Goal: Transaction & Acquisition: Purchase product/service

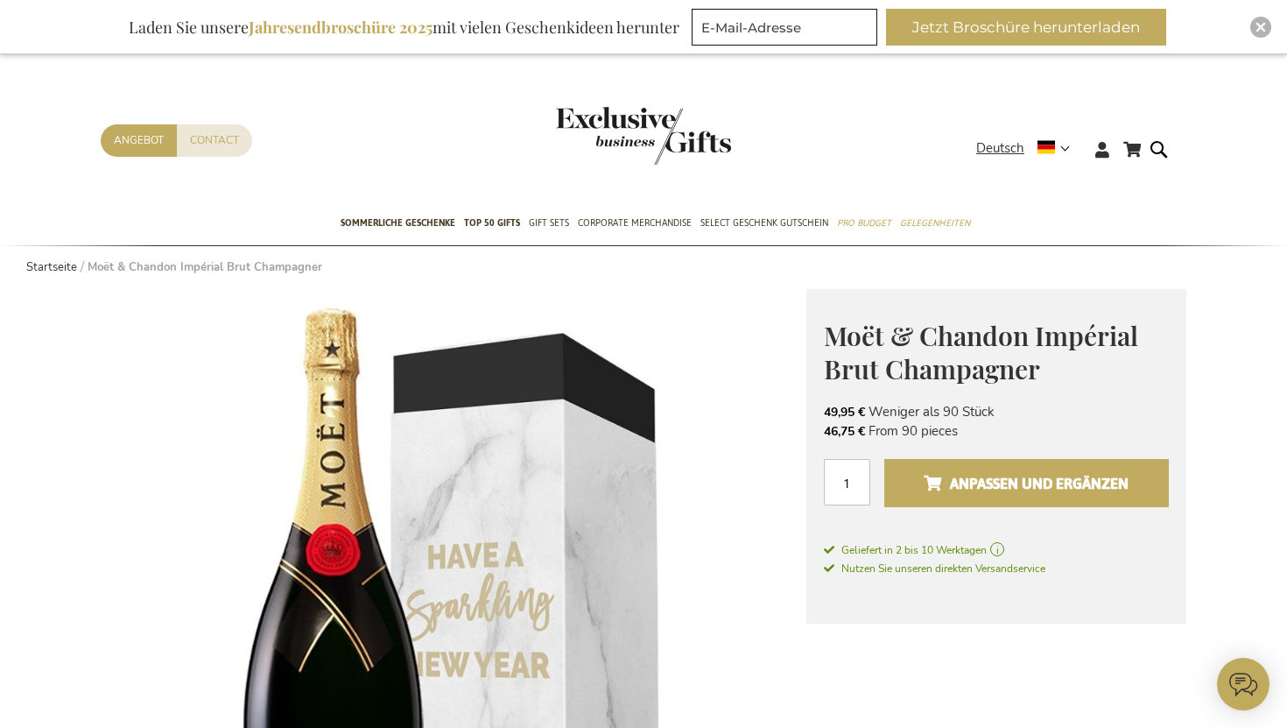
click at [1029, 497] on span "Anpassen und ergänzen" at bounding box center [1026, 483] width 205 height 28
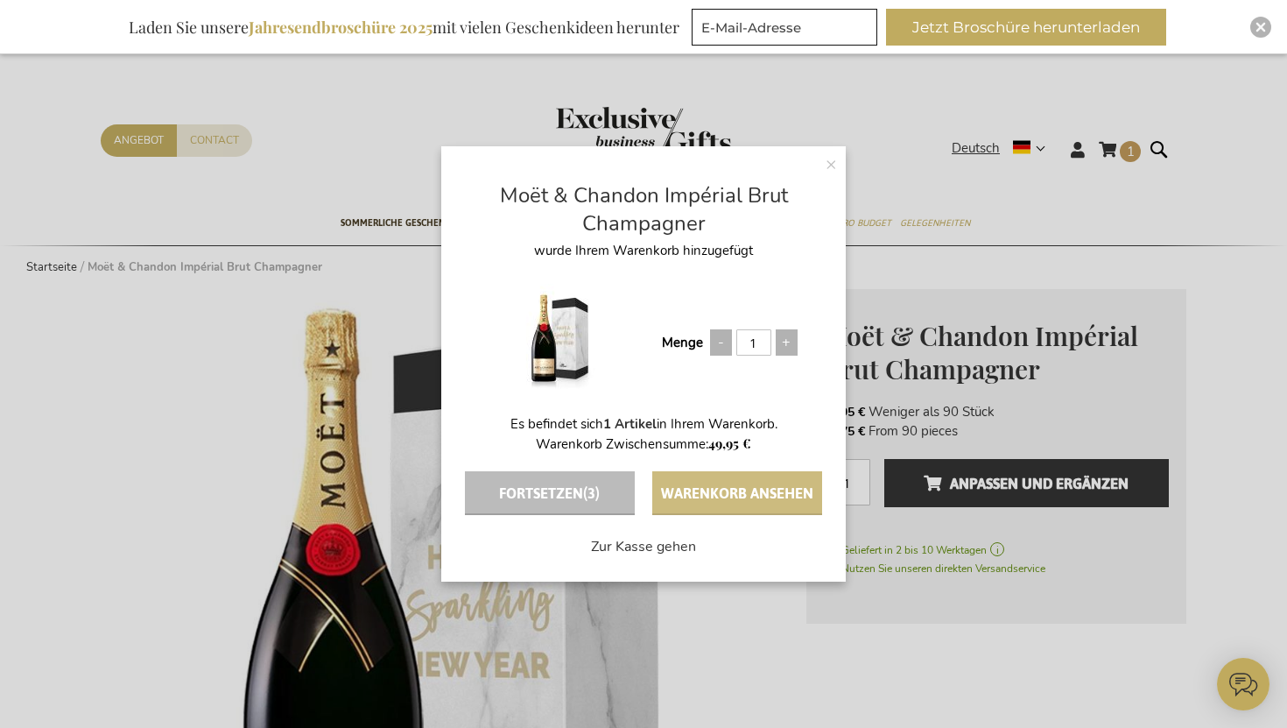
click at [763, 498] on button "Warenkorb ansehen" at bounding box center [737, 493] width 170 height 44
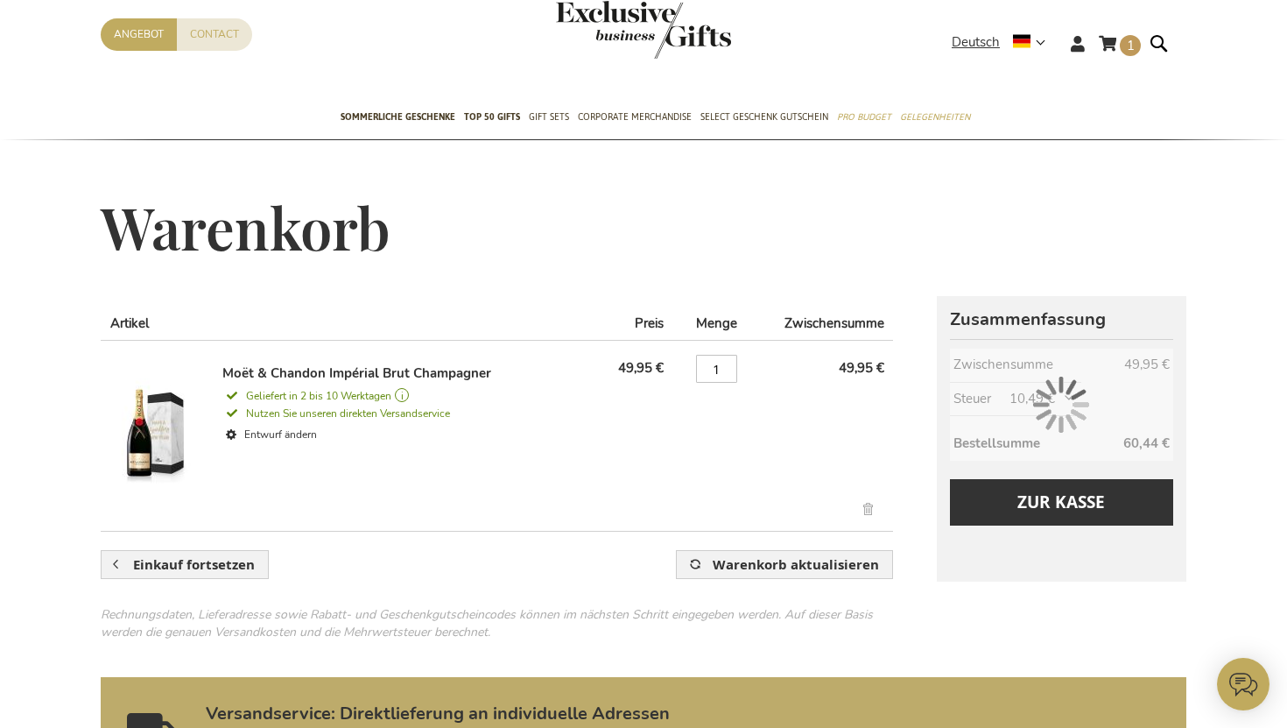
scroll to position [53, 0]
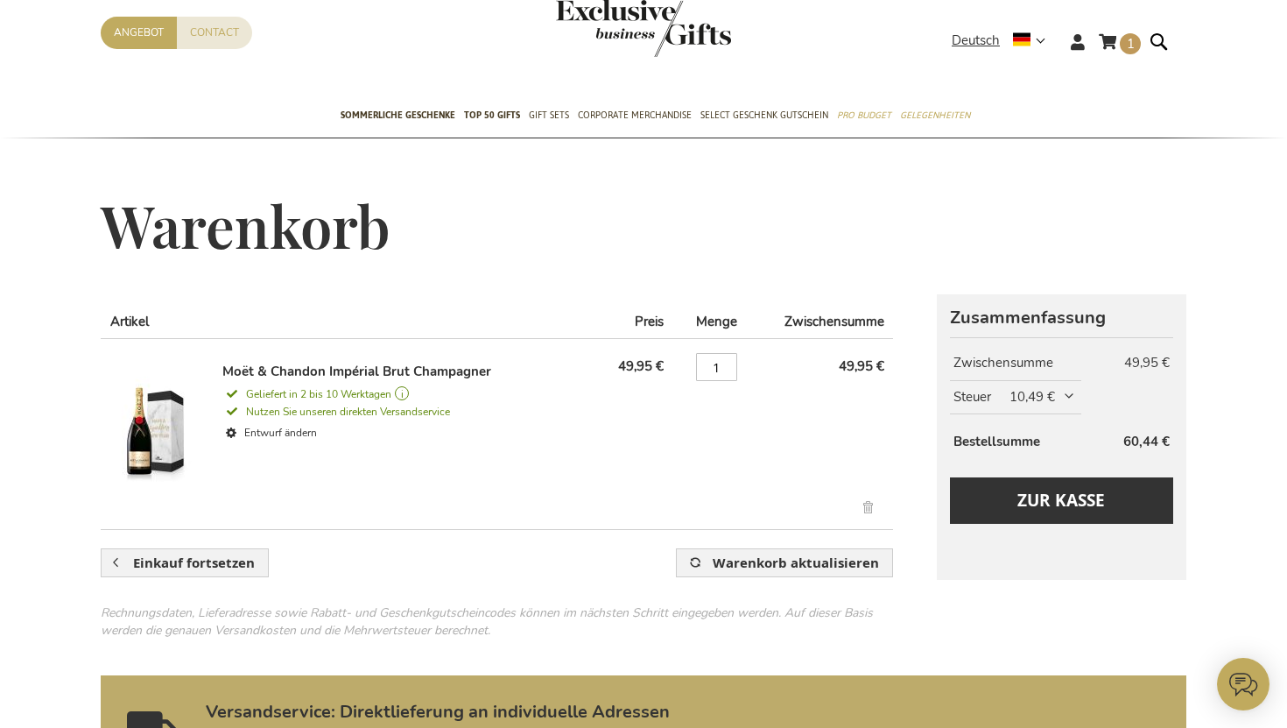
click at [1045, 396] on span "10,49 €" at bounding box center [1044, 397] width 68 height 18
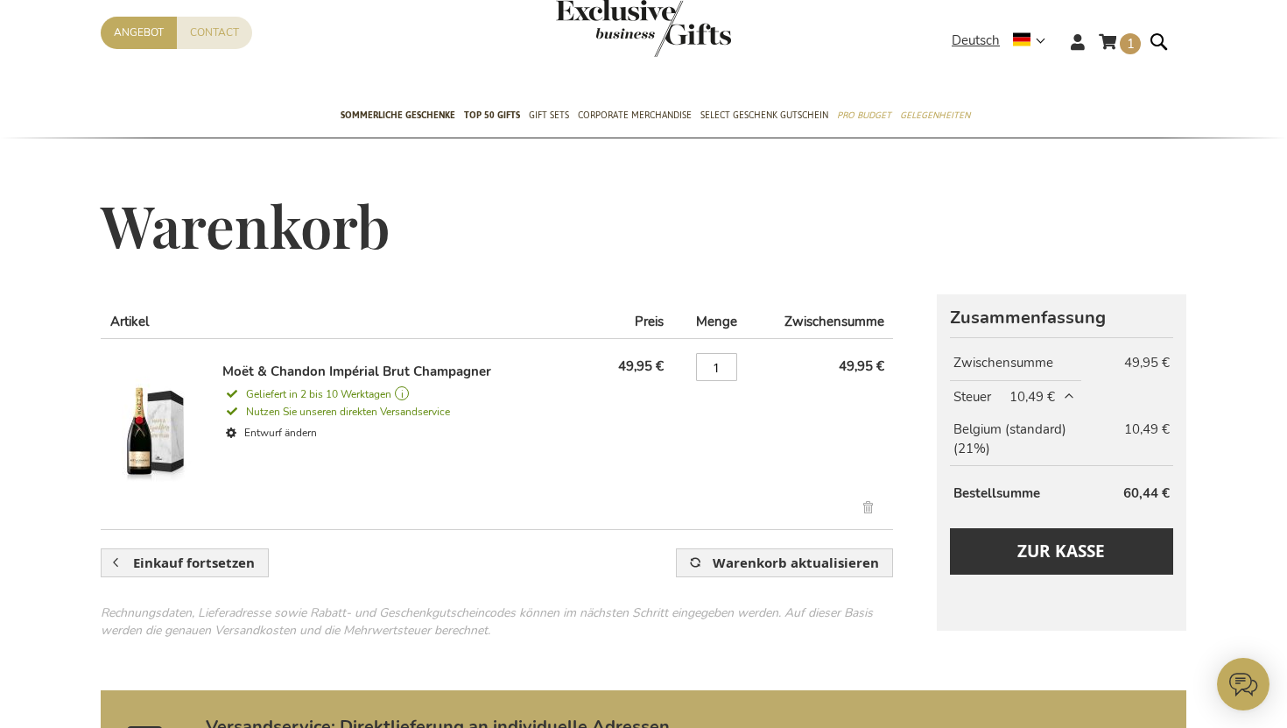
click at [1045, 396] on span "10,49 €" at bounding box center [1044, 397] width 68 height 18
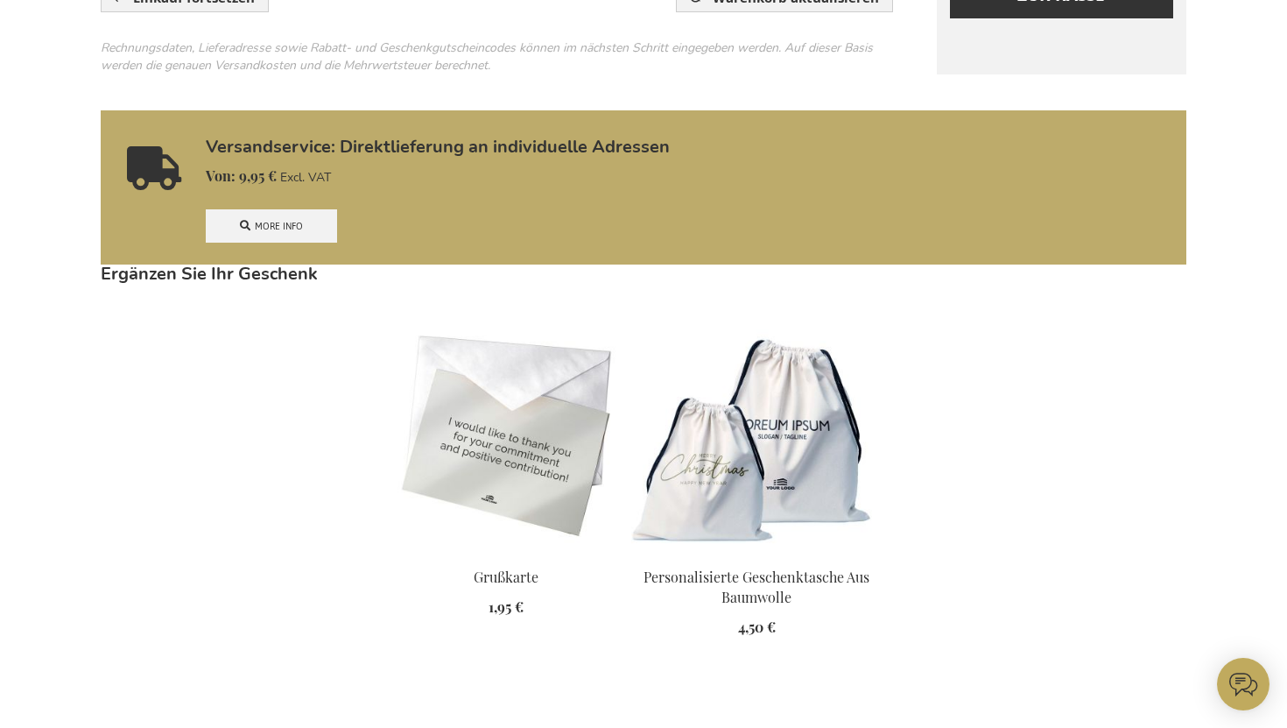
scroll to position [105, 0]
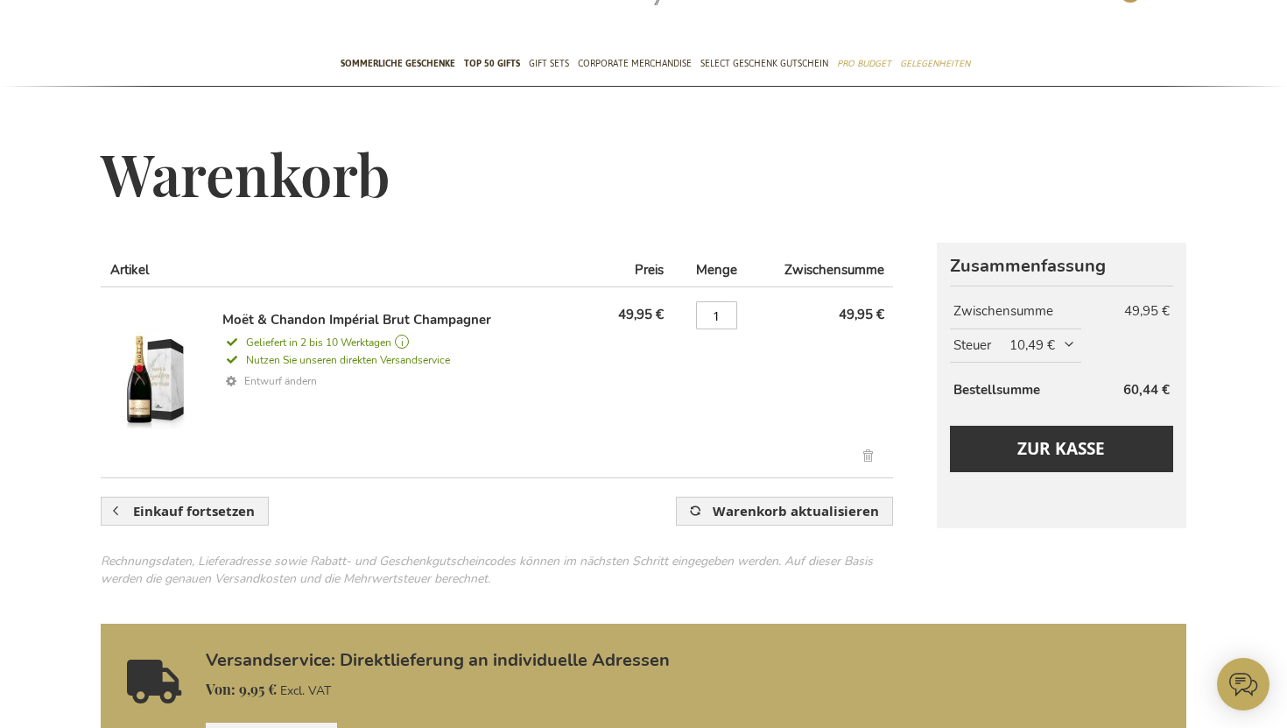
click at [271, 382] on link "Entwurf ändern" at bounding box center [404, 381] width 364 height 25
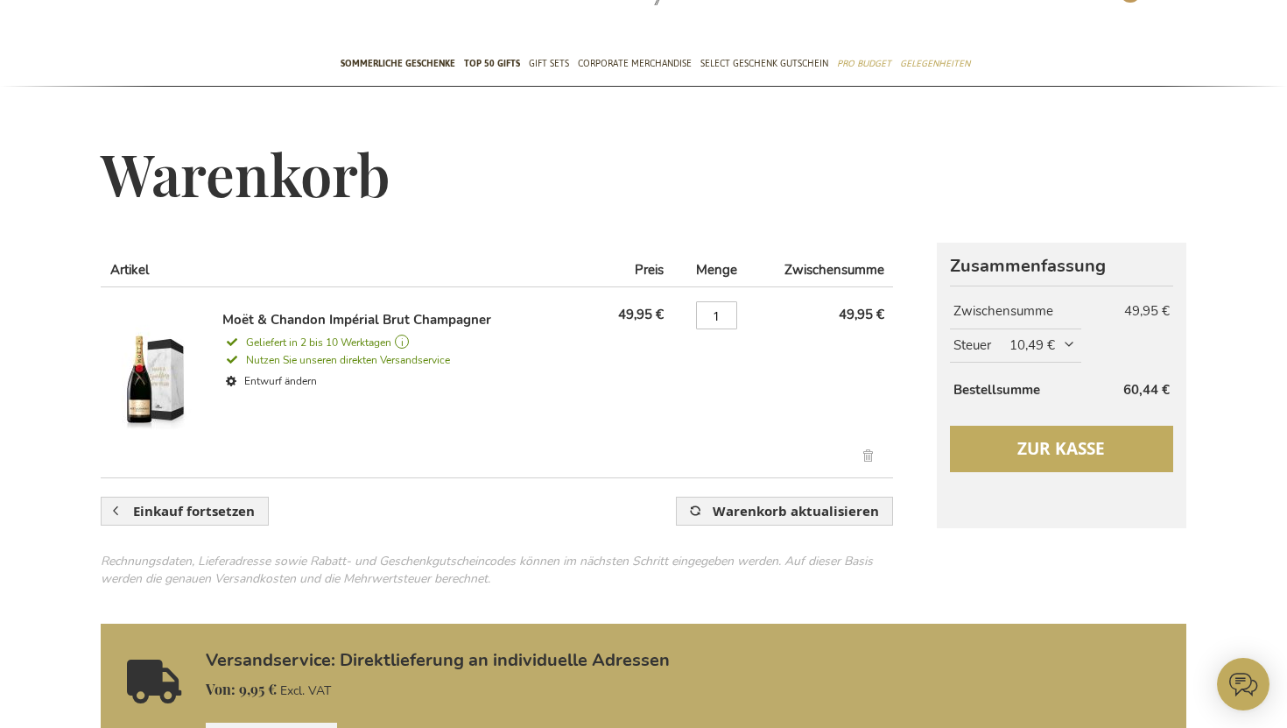
click at [1066, 453] on span "Zur Kasse" at bounding box center [1061, 448] width 88 height 23
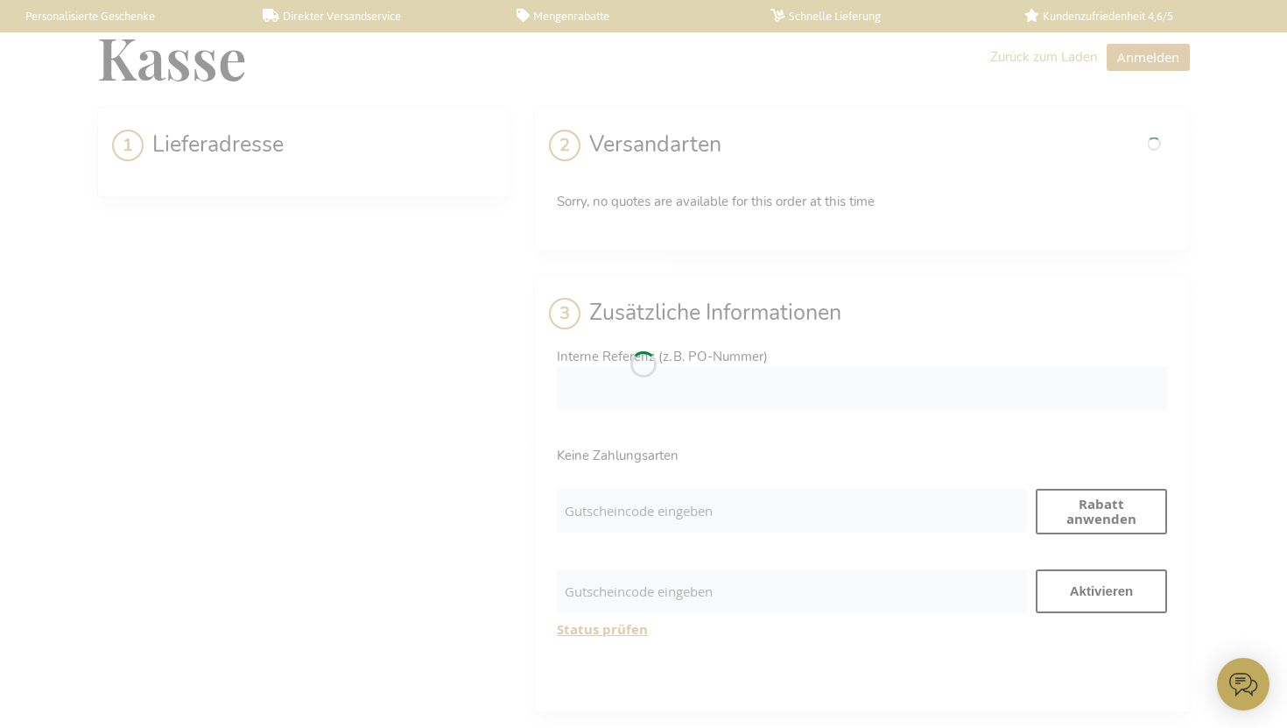
select select "BE"
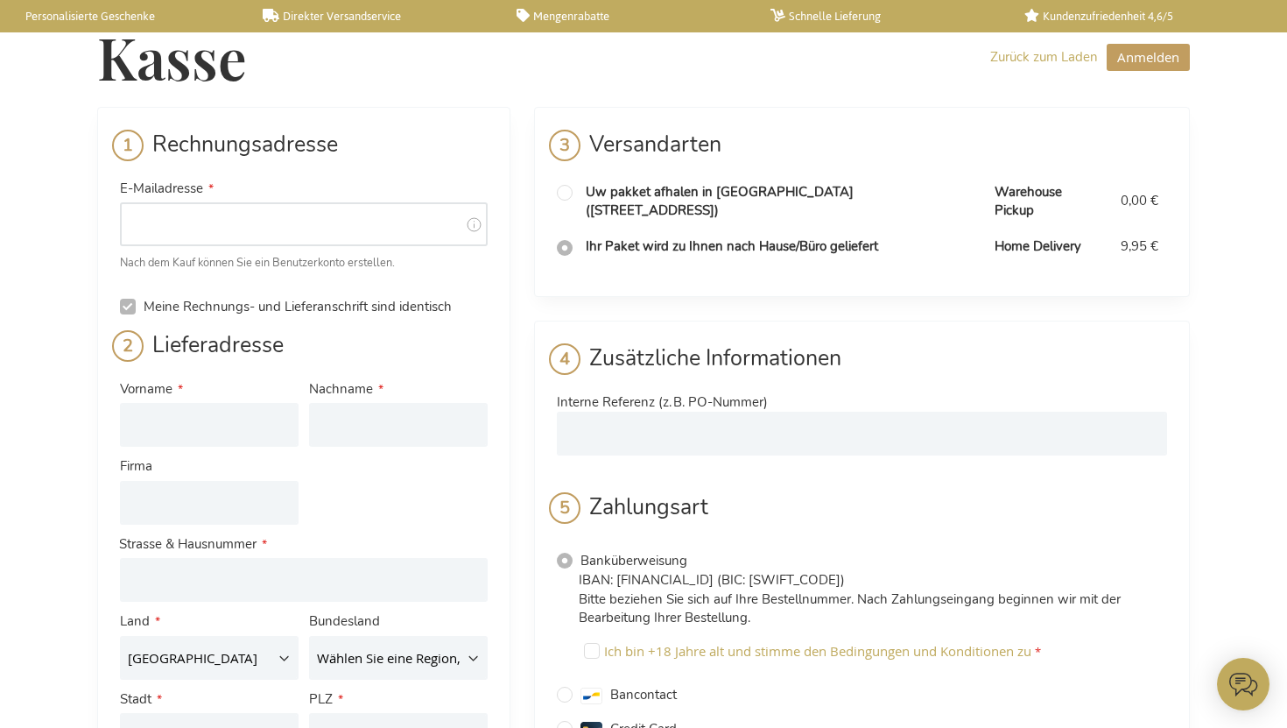
click at [290, 218] on input "E-Mailadresse" at bounding box center [304, 224] width 368 height 44
type input "alisa.petrova@getpliant.com"
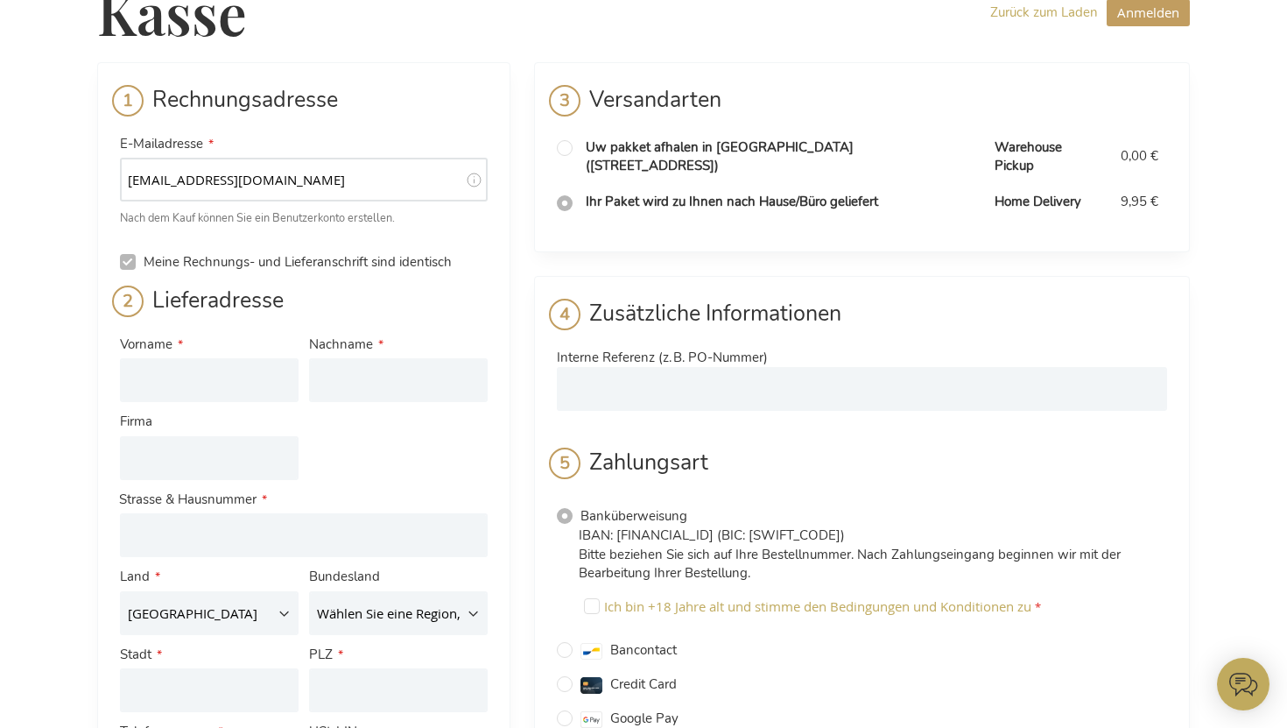
scroll to position [86, 0]
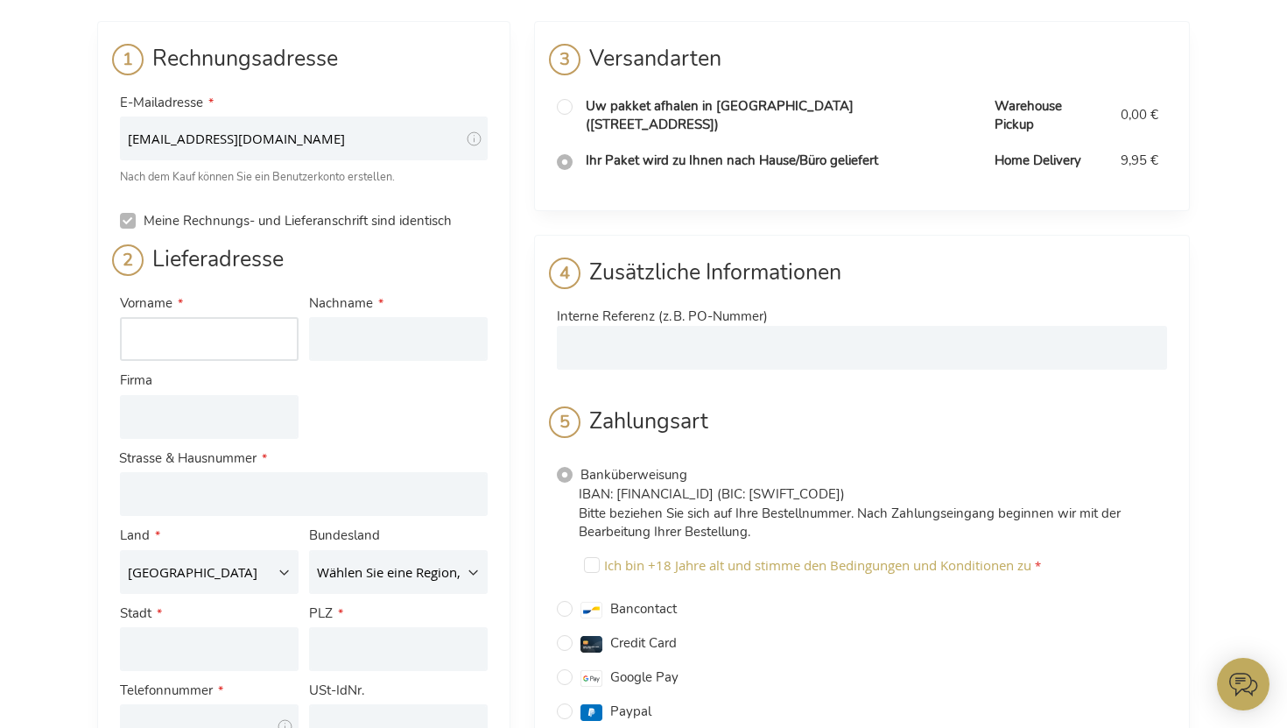
click at [274, 336] on input "Vorname" at bounding box center [209, 339] width 179 height 44
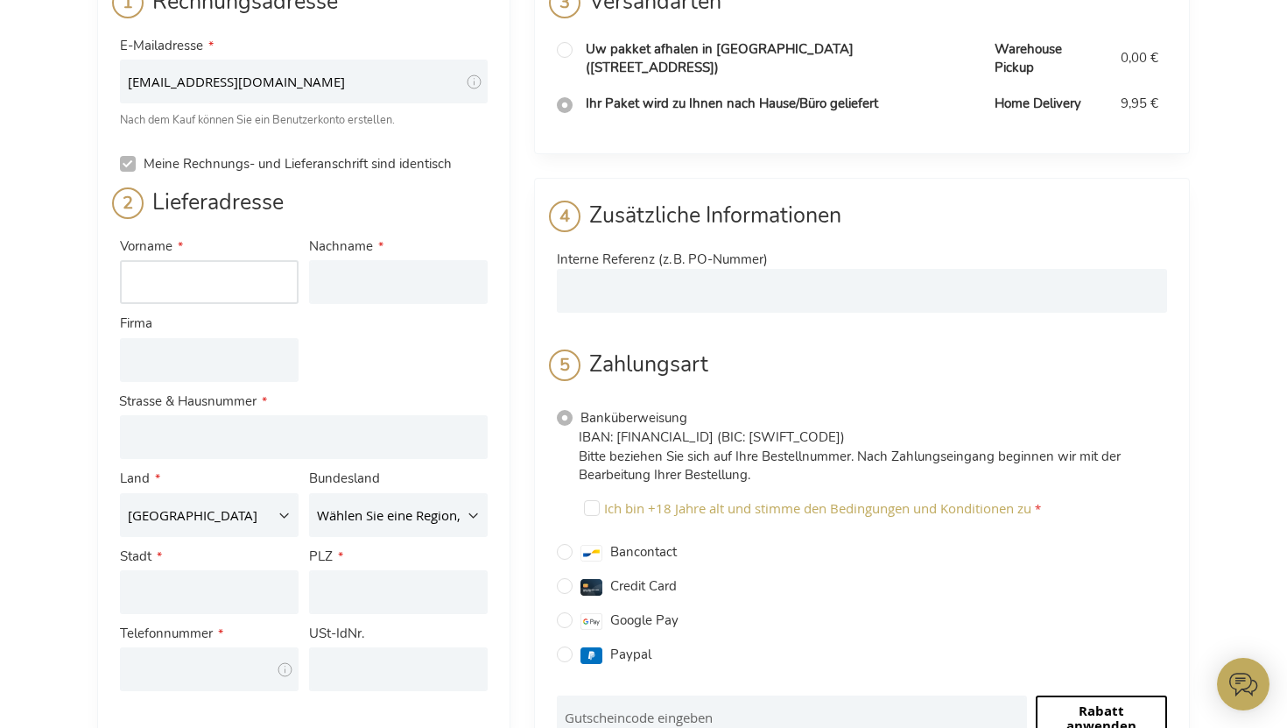
scroll to position [151, 0]
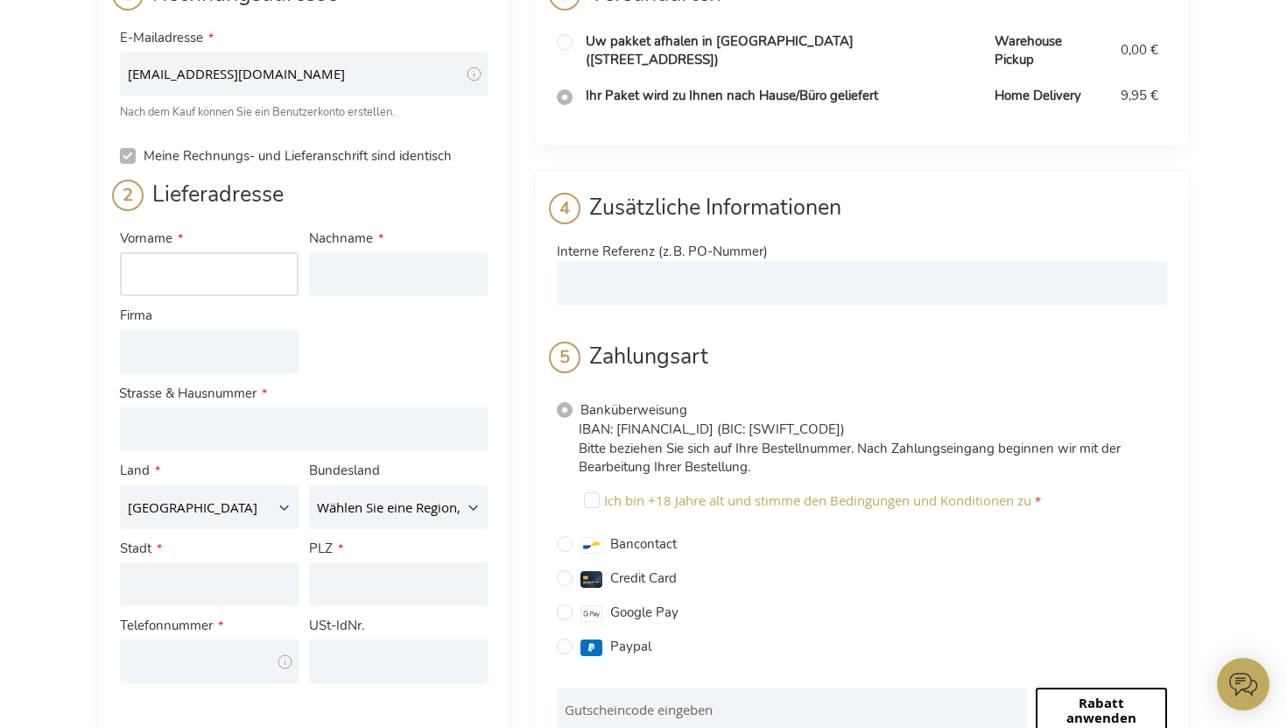
paste input "Adriano"
type input "Adriano"
click at [392, 268] on input "Nachname" at bounding box center [398, 274] width 179 height 44
paste input "Rissbacher"
type input "Rissbacher"
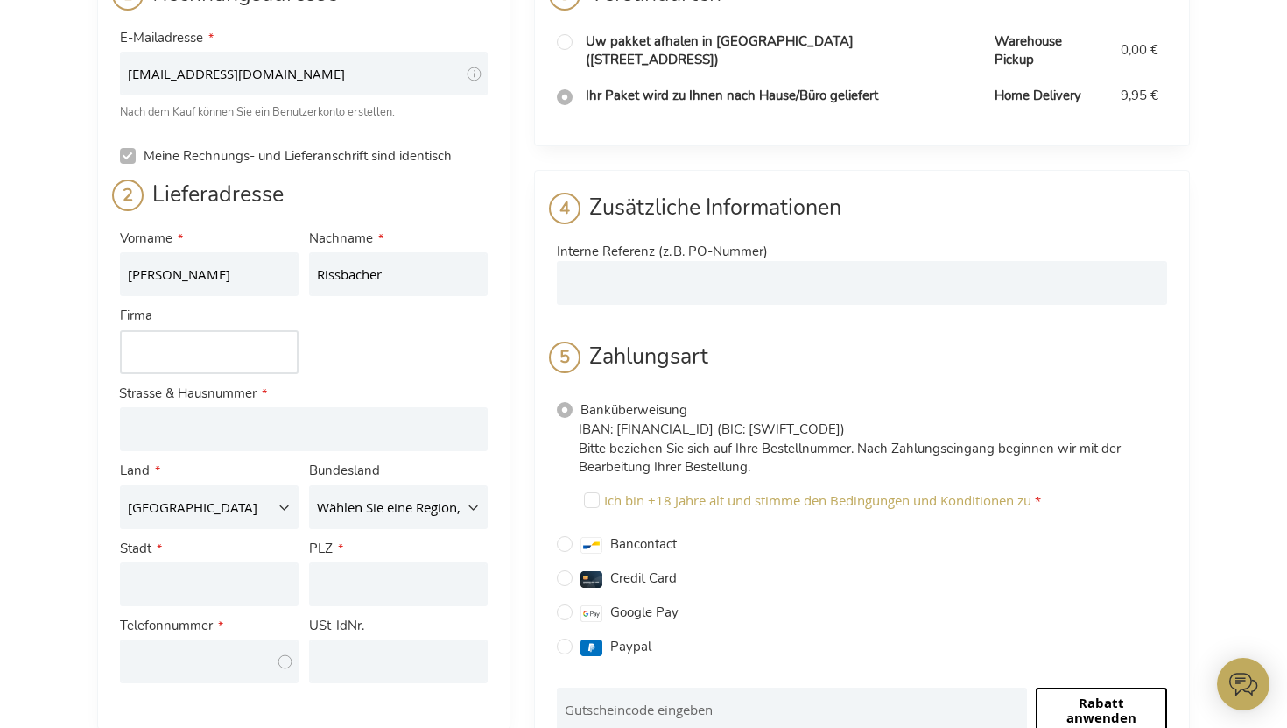
click at [208, 354] on input "Firma" at bounding box center [209, 352] width 179 height 44
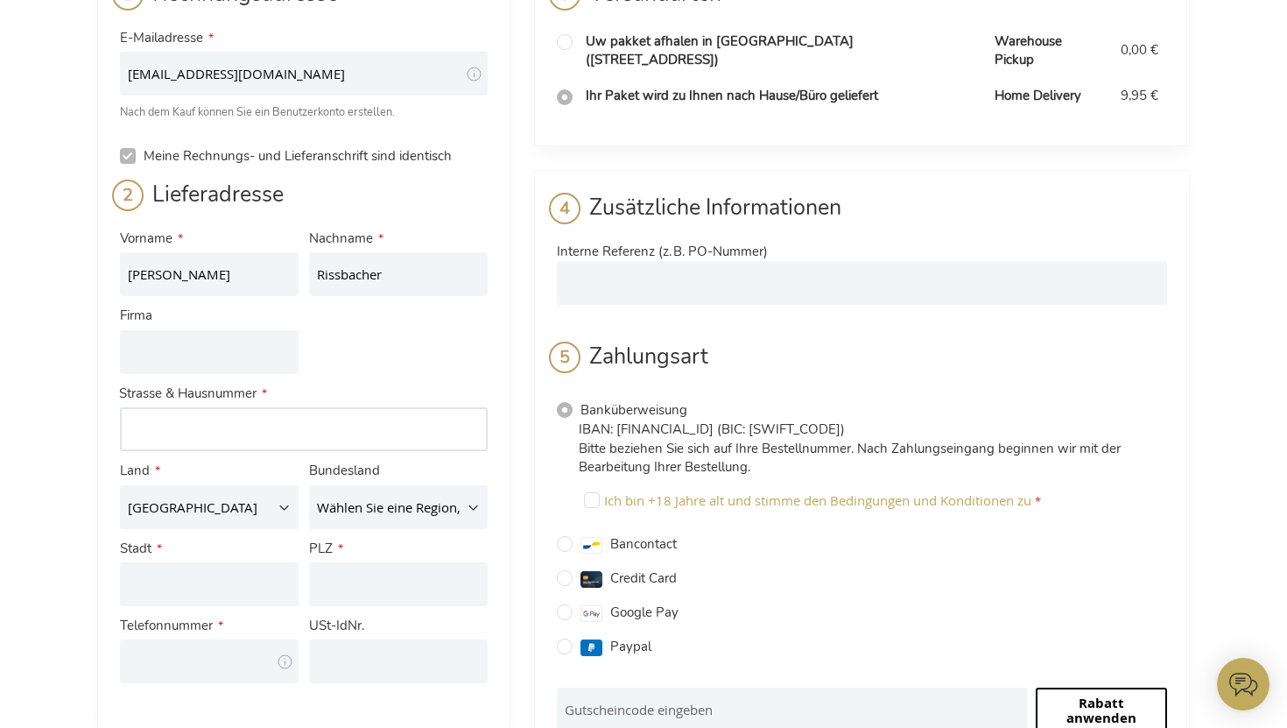
click at [187, 422] on input "Straße: Line 1" at bounding box center [304, 429] width 368 height 44
paste input "Gnigler Street 52"
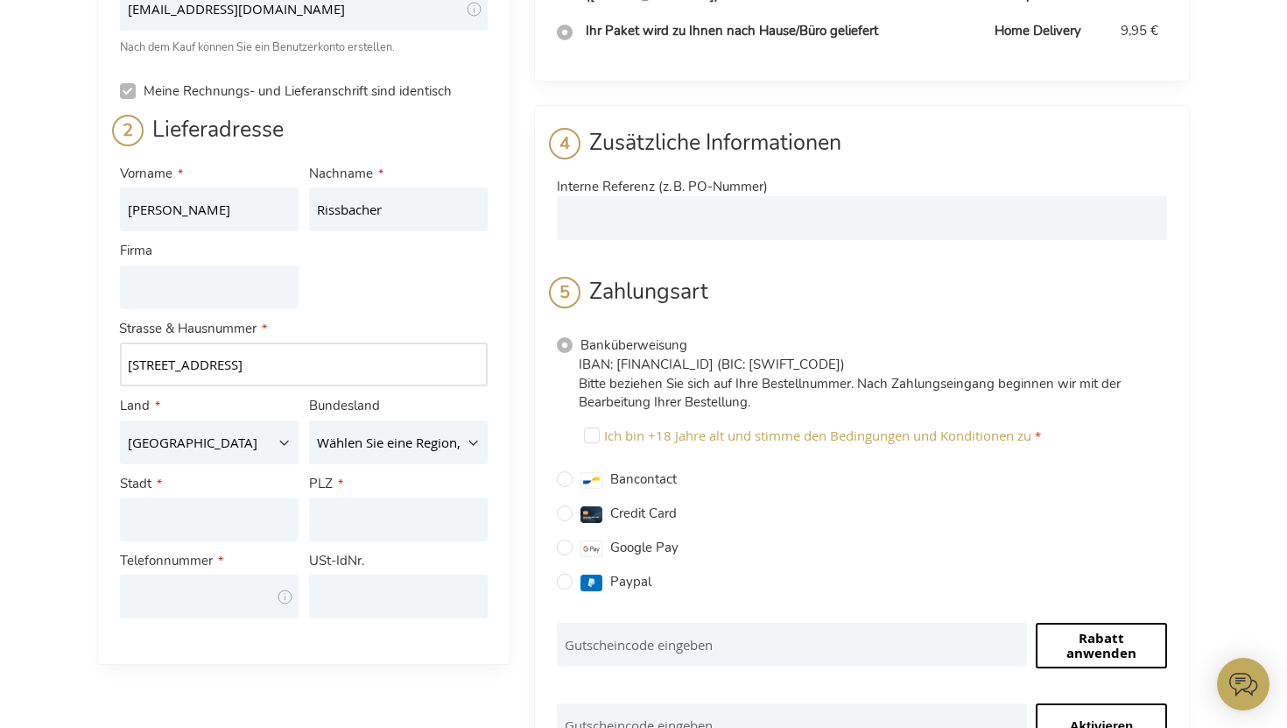
scroll to position [222, 0]
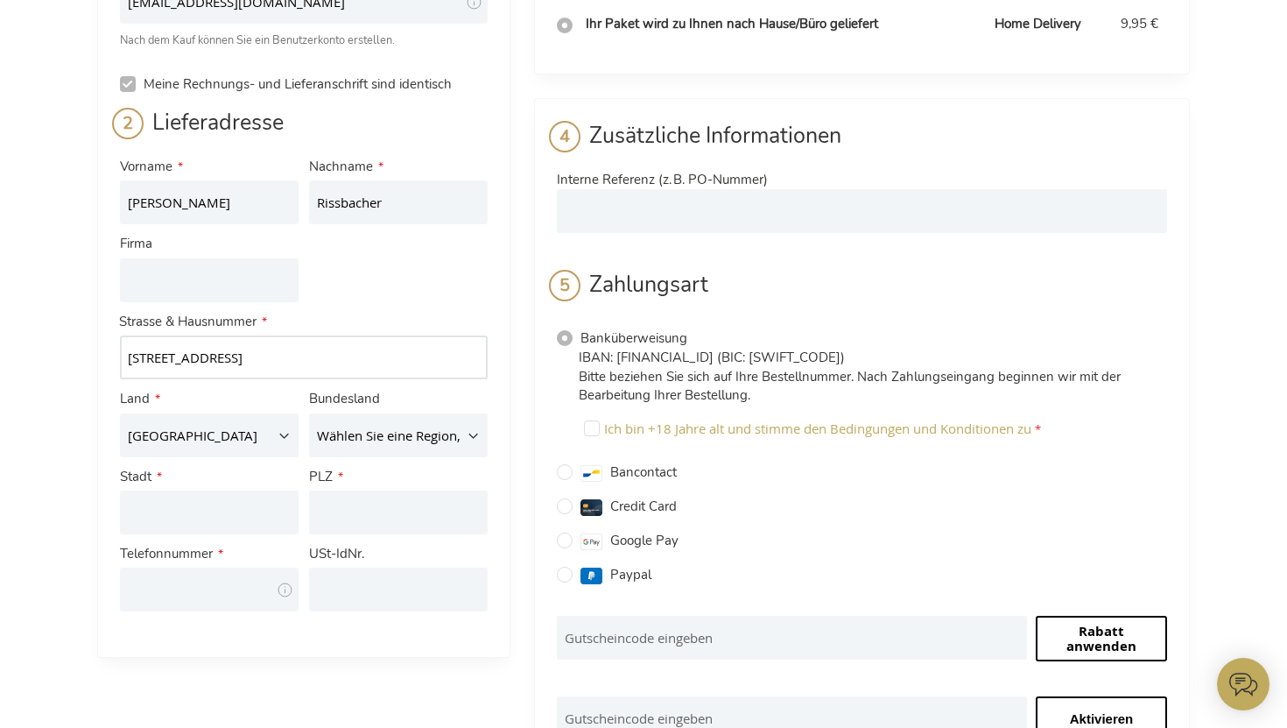
type input "Gnigler Street 52"
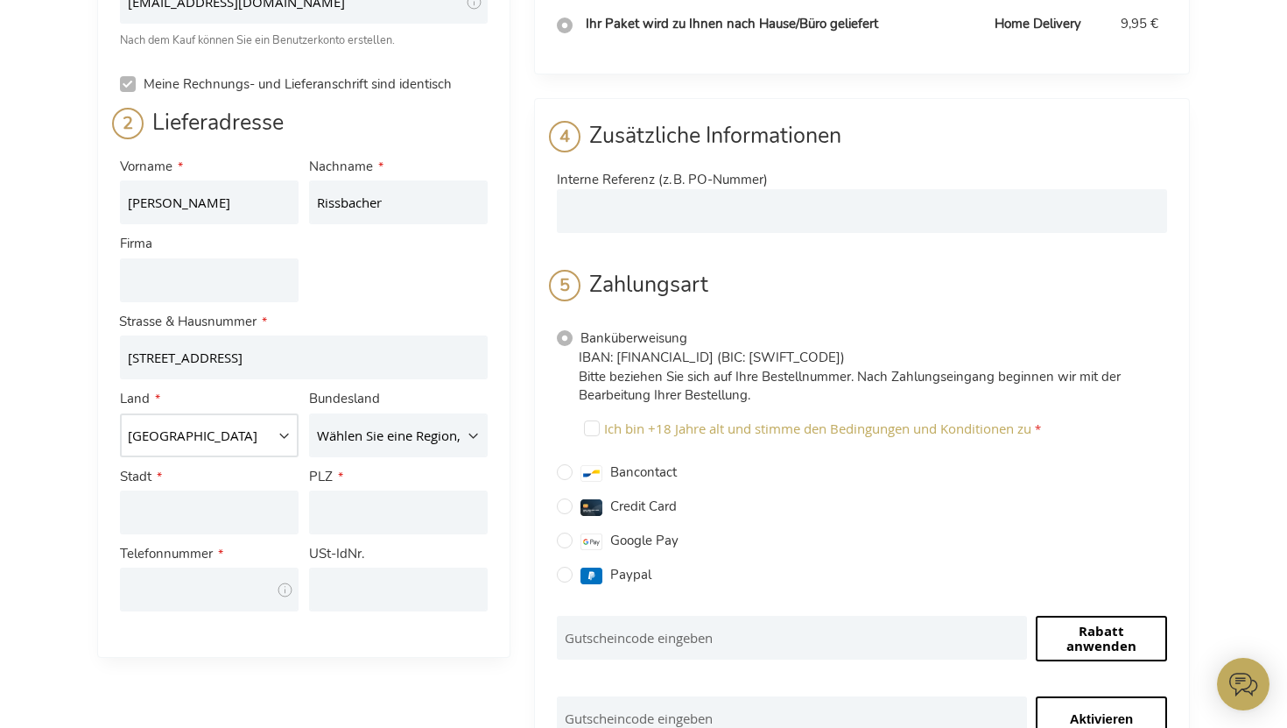
click at [251, 424] on select "Belgien Deutschland Frankreich Italien Luxemburg Niederlande Österreich" at bounding box center [209, 435] width 179 height 44
select select "AT"
click at [120, 413] on select "Belgien Deutschland Frankreich Italien Luxemburg Niederlande Österreich" at bounding box center [209, 435] width 179 height 44
click at [394, 445] on select "Wählen Sie eine Region, Bundesland oder Provinz. Burgenland Kärnten Niederöster…" at bounding box center [398, 435] width 179 height 44
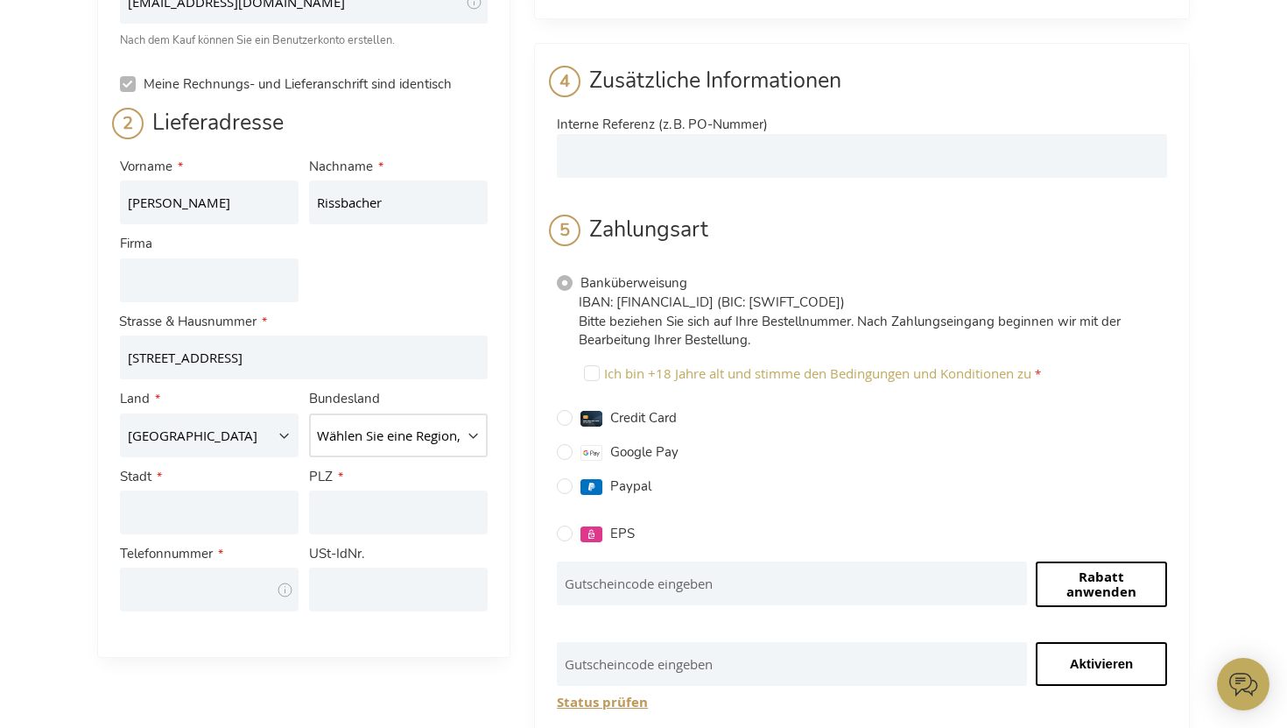
click at [435, 433] on select "Wählen Sie eine Region, Bundesland oder Provinz. Burgenland Kärnten Niederöster…" at bounding box center [398, 435] width 179 height 44
click at [144, 513] on input "Stadt" at bounding box center [209, 512] width 179 height 44
paste input "Salzburg"
type input "Salzburg"
click at [426, 504] on input "PLZ" at bounding box center [398, 512] width 179 height 44
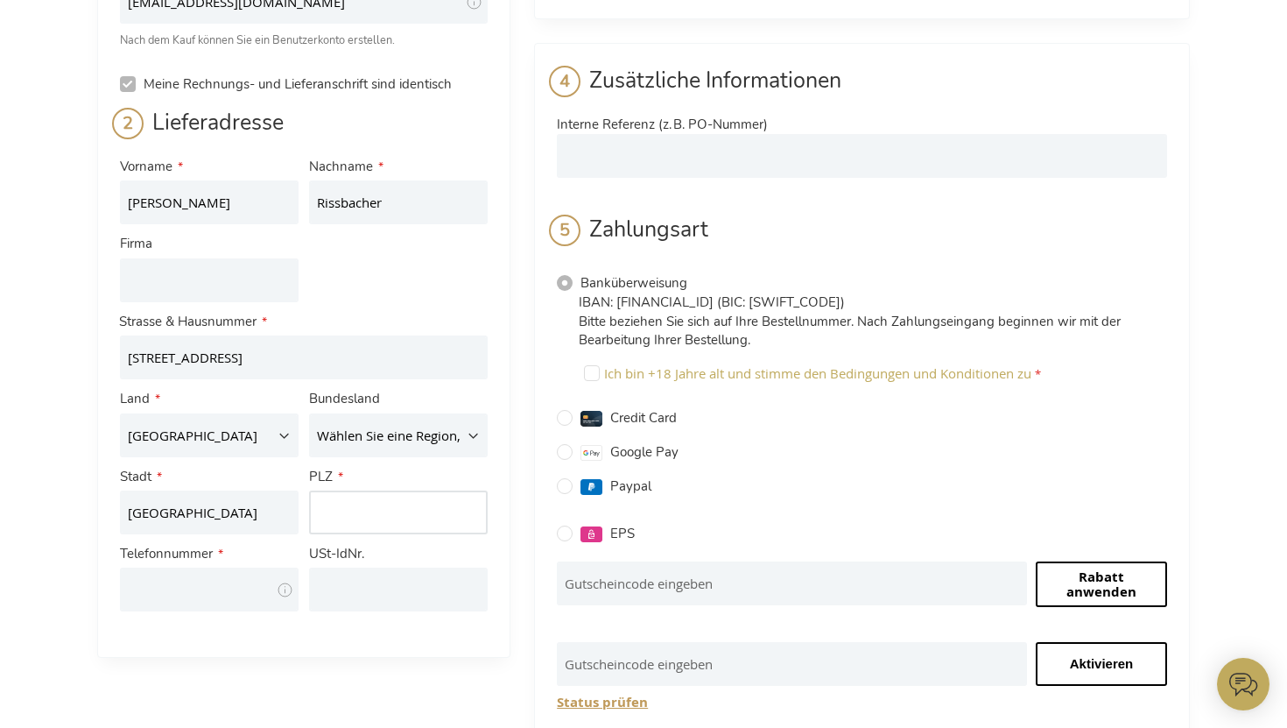
paste input "5020"
type input "5020"
click at [161, 592] on input "Telefonnummer" at bounding box center [209, 589] width 179 height 44
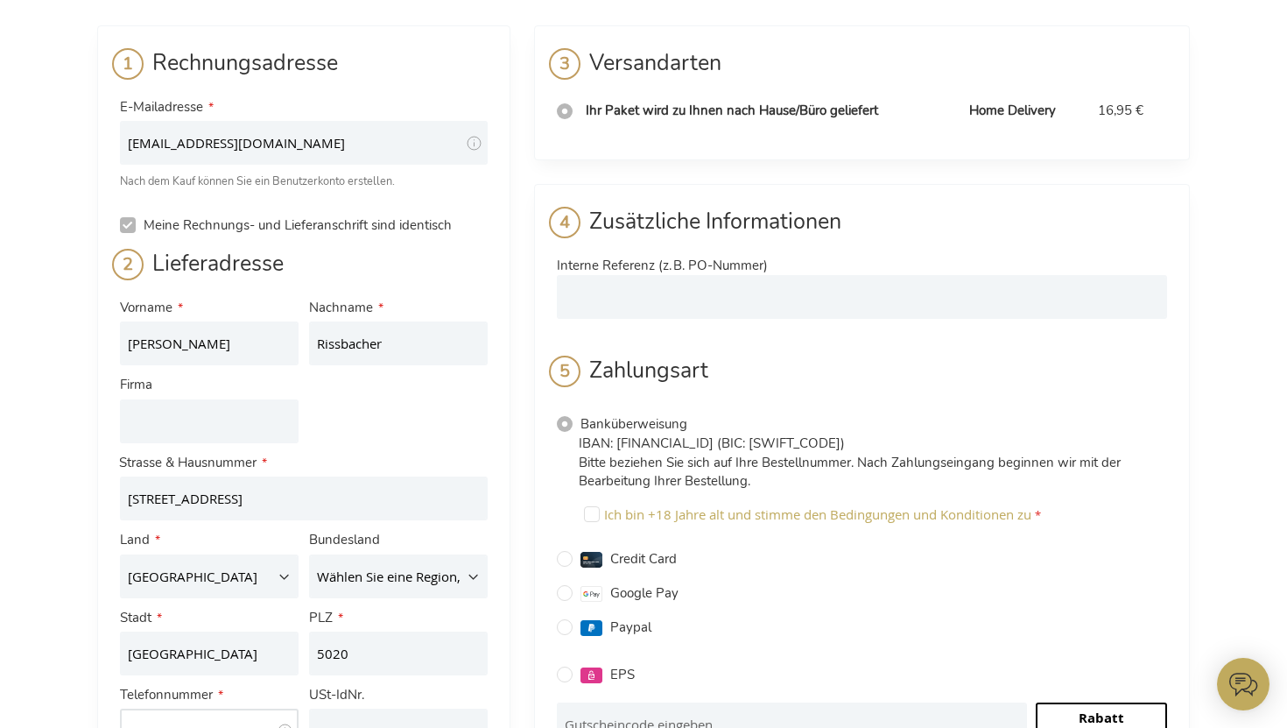
scroll to position [25, 0]
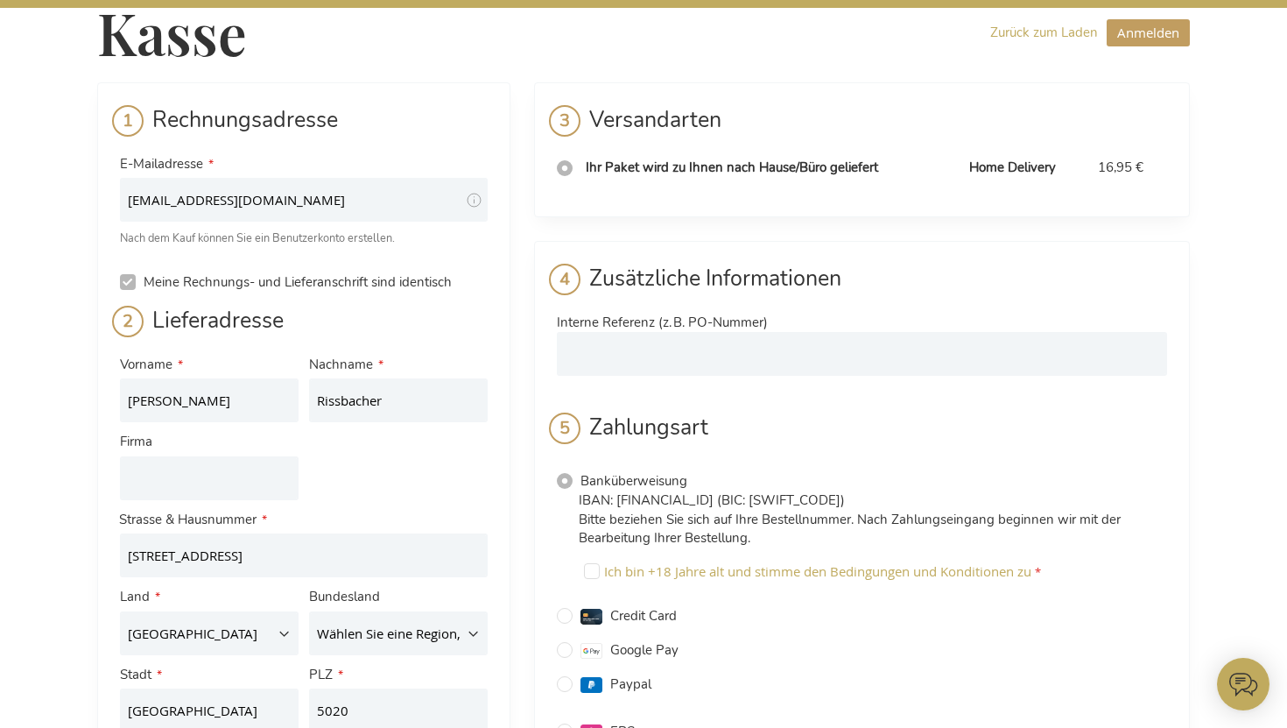
click at [623, 166] on span "Ihr Paket wird zu Ihnen nach Hause/Büro geliefert" at bounding box center [732, 167] width 292 height 18
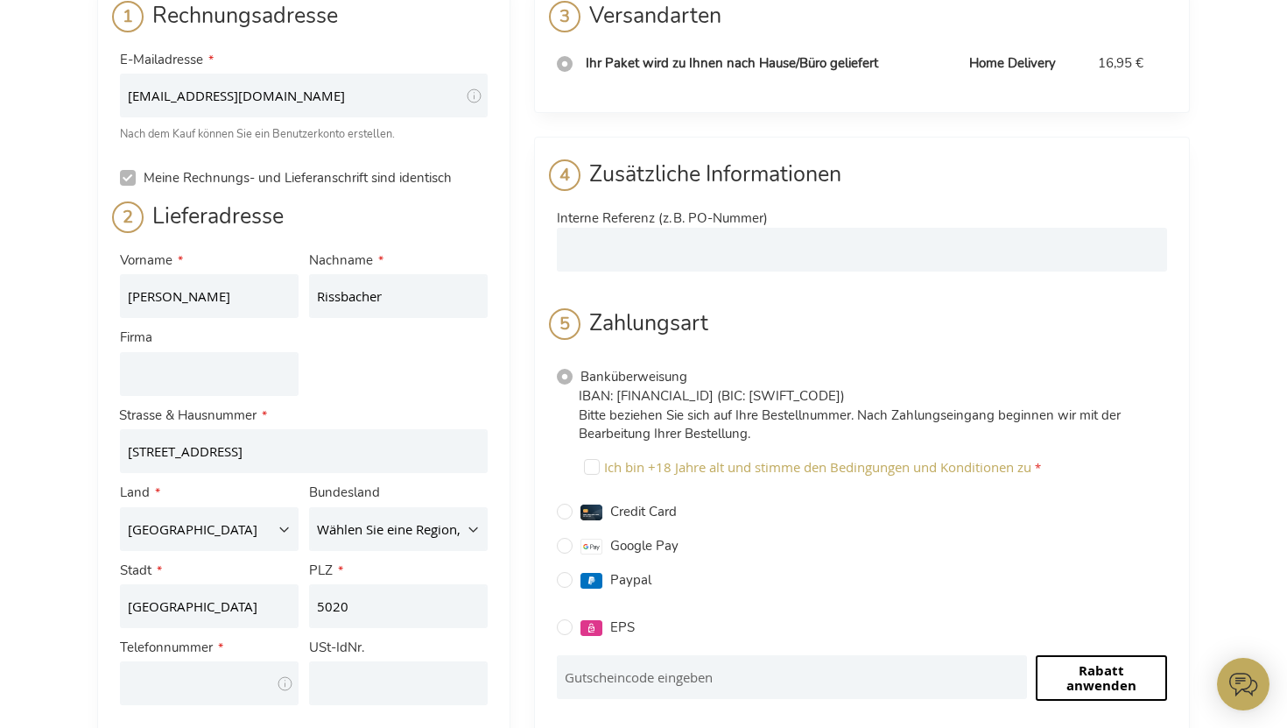
scroll to position [211, 0]
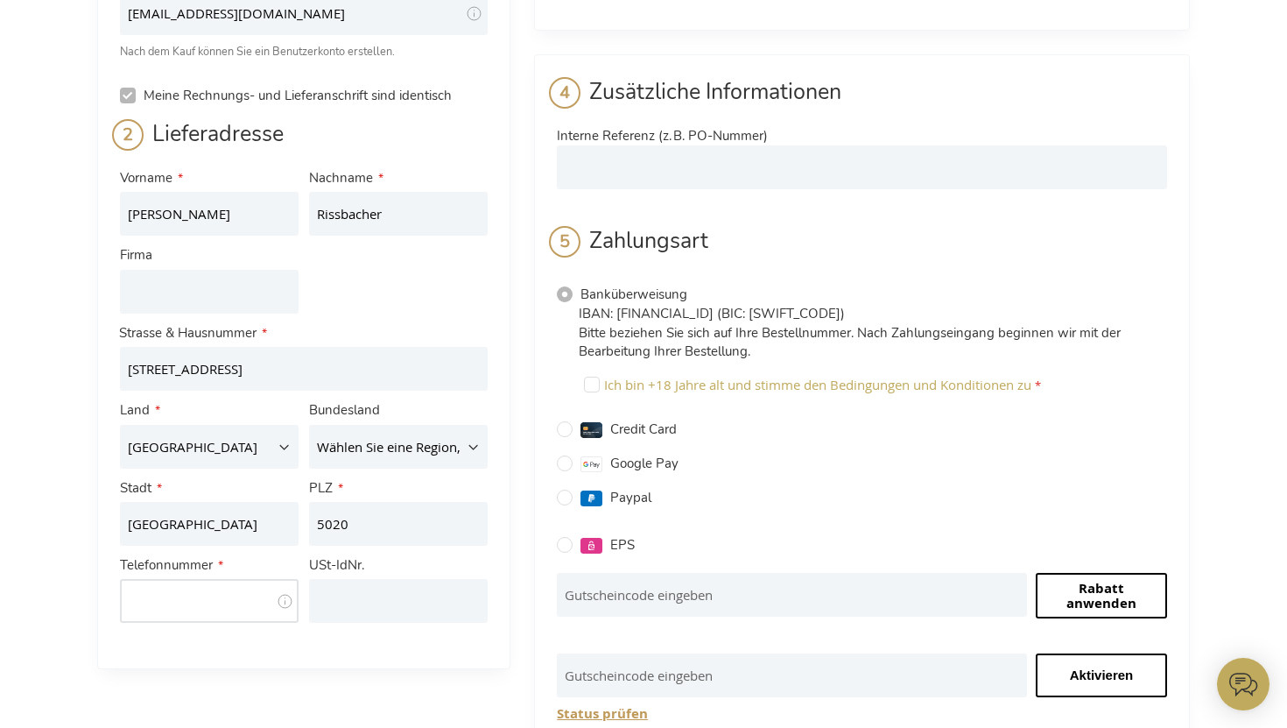
click at [188, 600] on input "Telefonnummer" at bounding box center [209, 601] width 179 height 44
type input "+491627517218"
click at [37, 594] on div "Kasse Zurück zum Laden Anmelden Schließen Anmelden E-Mailadresse Passwort Anmel…" at bounding box center [643, 527] width 1287 height 1476
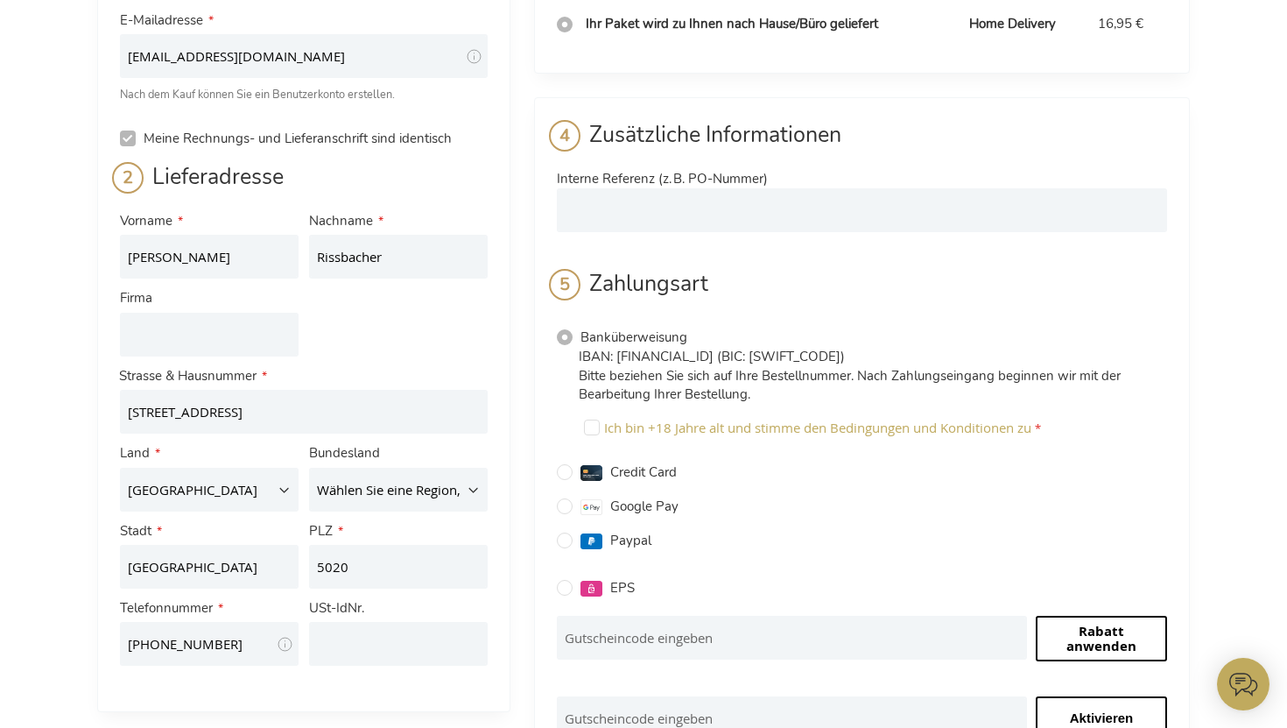
scroll to position [0, 0]
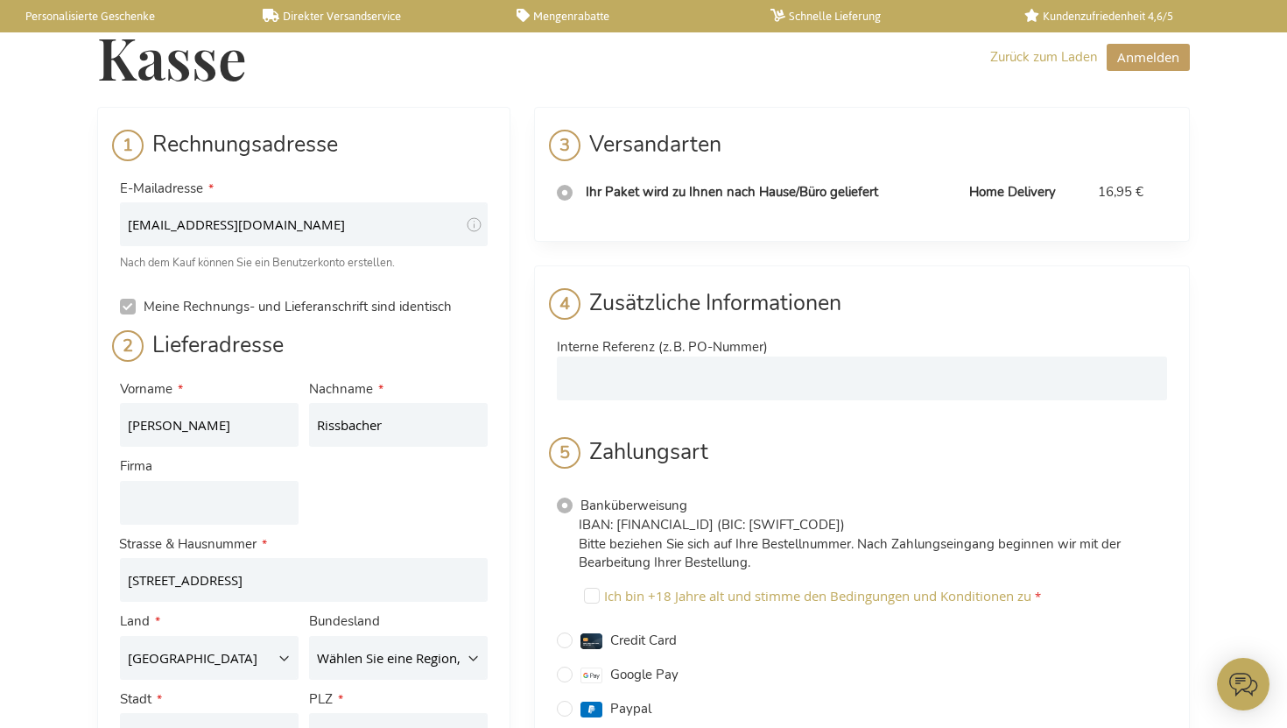
click at [742, 204] on td "Ihr Paket wird zu Ihnen nach Hause/Büro geliefert" at bounding box center [769, 192] width 384 height 36
click at [599, 195] on span "Ihr Paket wird zu Ihnen nach Hause/Büro geliefert" at bounding box center [732, 192] width 292 height 18
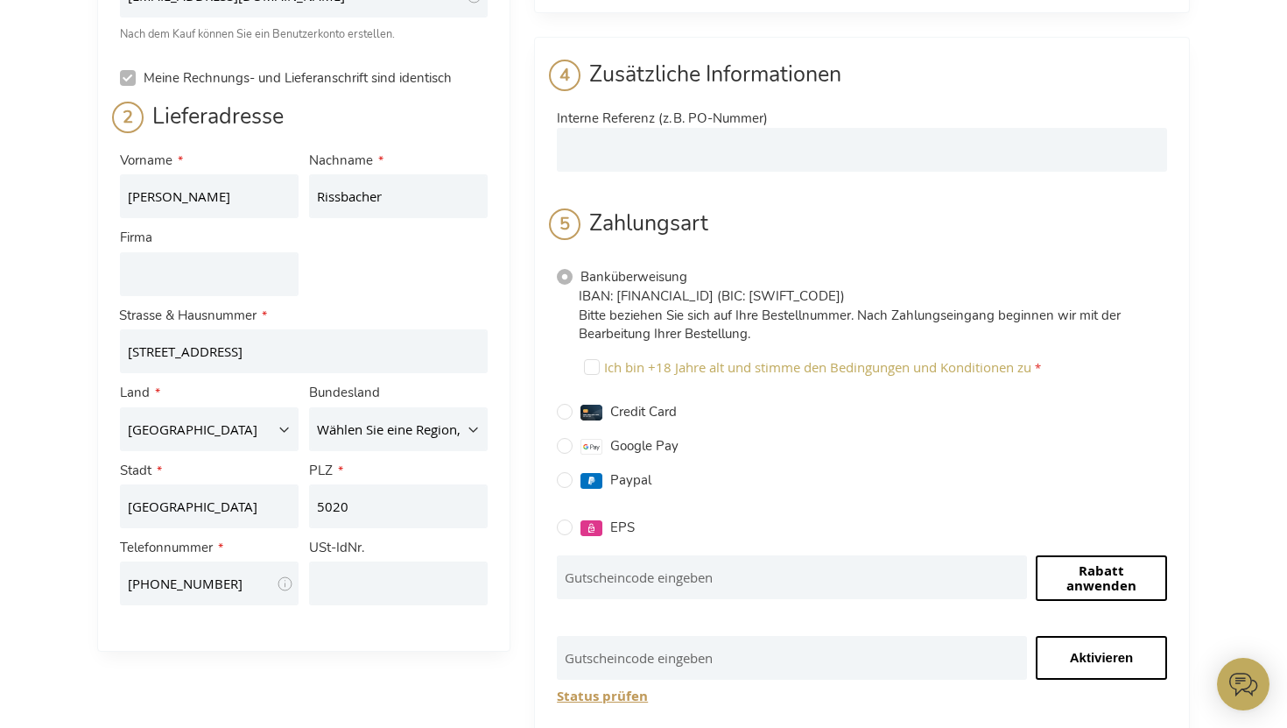
scroll to position [243, 0]
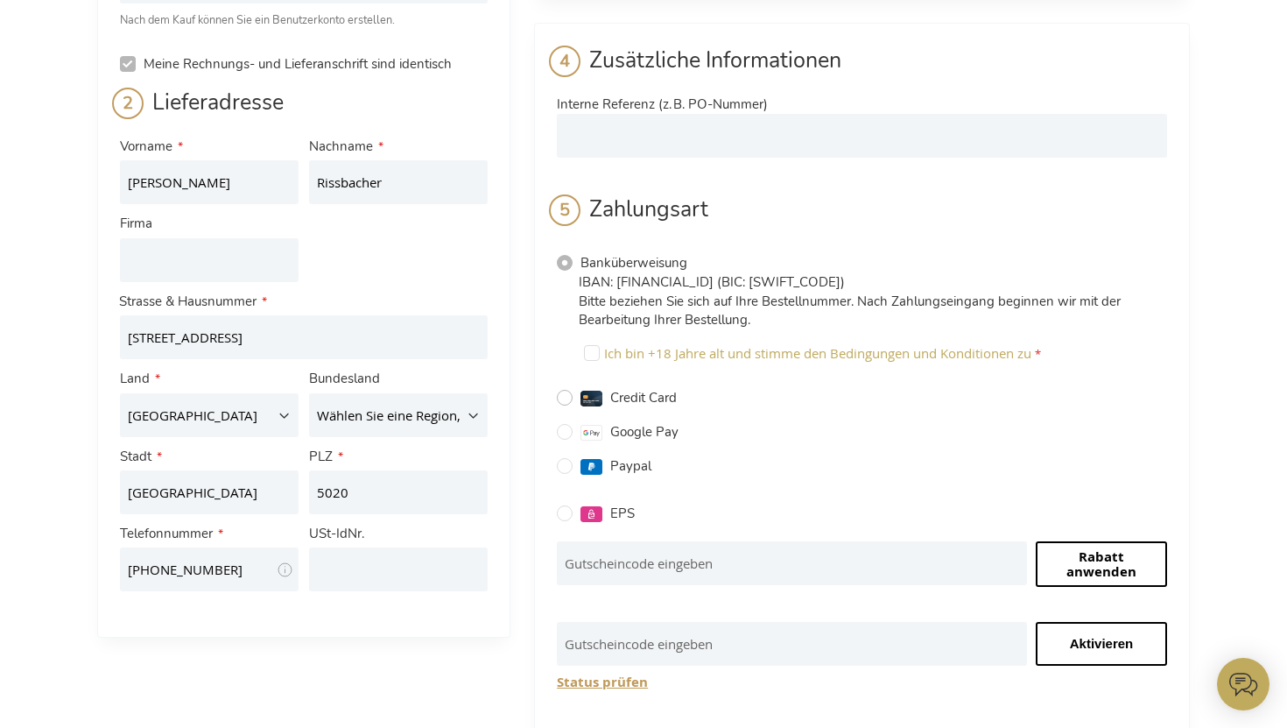
click at [565, 398] on input "Credit Card" at bounding box center [565, 398] width 16 height 16
radio input "true"
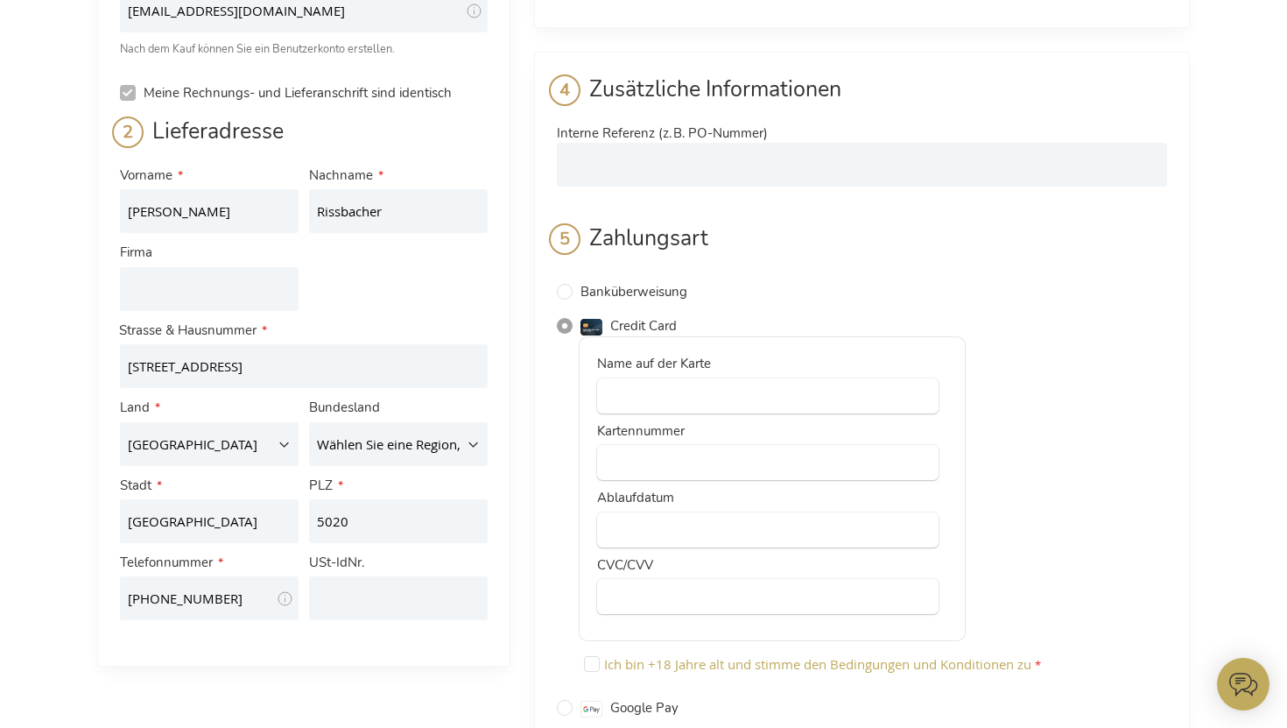
scroll to position [14, 0]
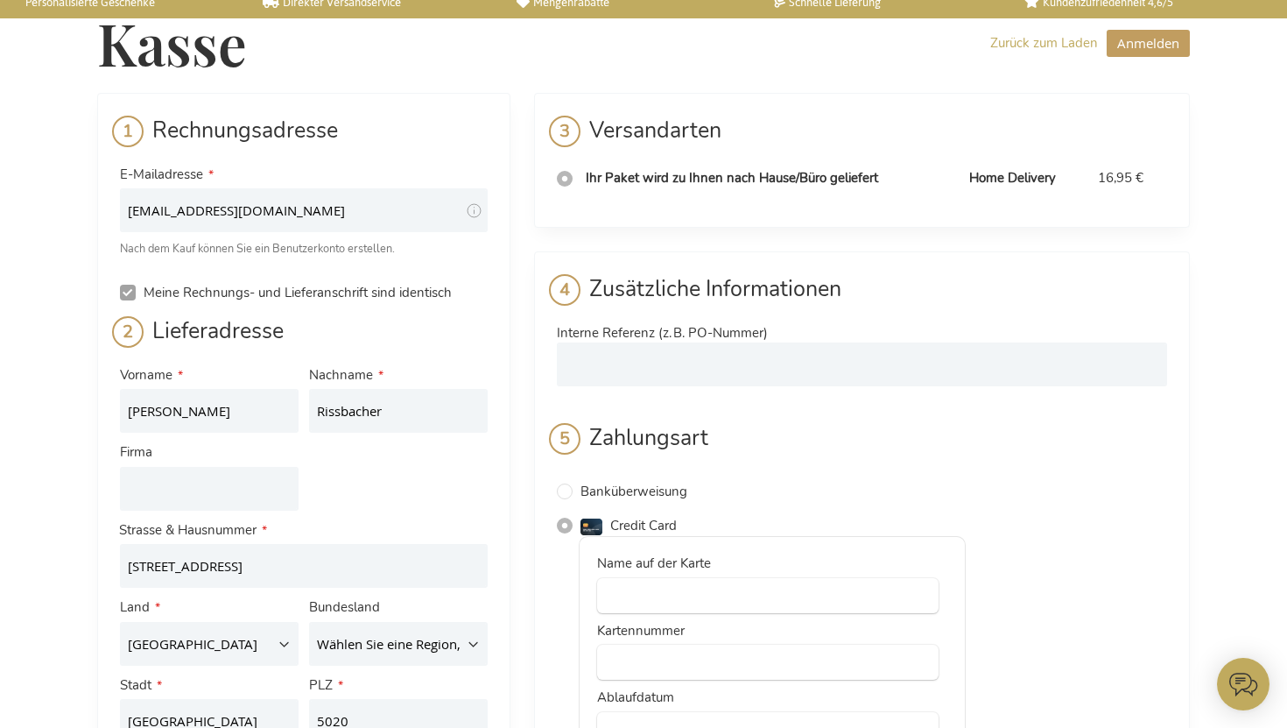
click at [127, 290] on input "Meine Rechnungs- und Lieferanschrift sind identisch" at bounding box center [128, 293] width 16 height 16
checkbox input "false"
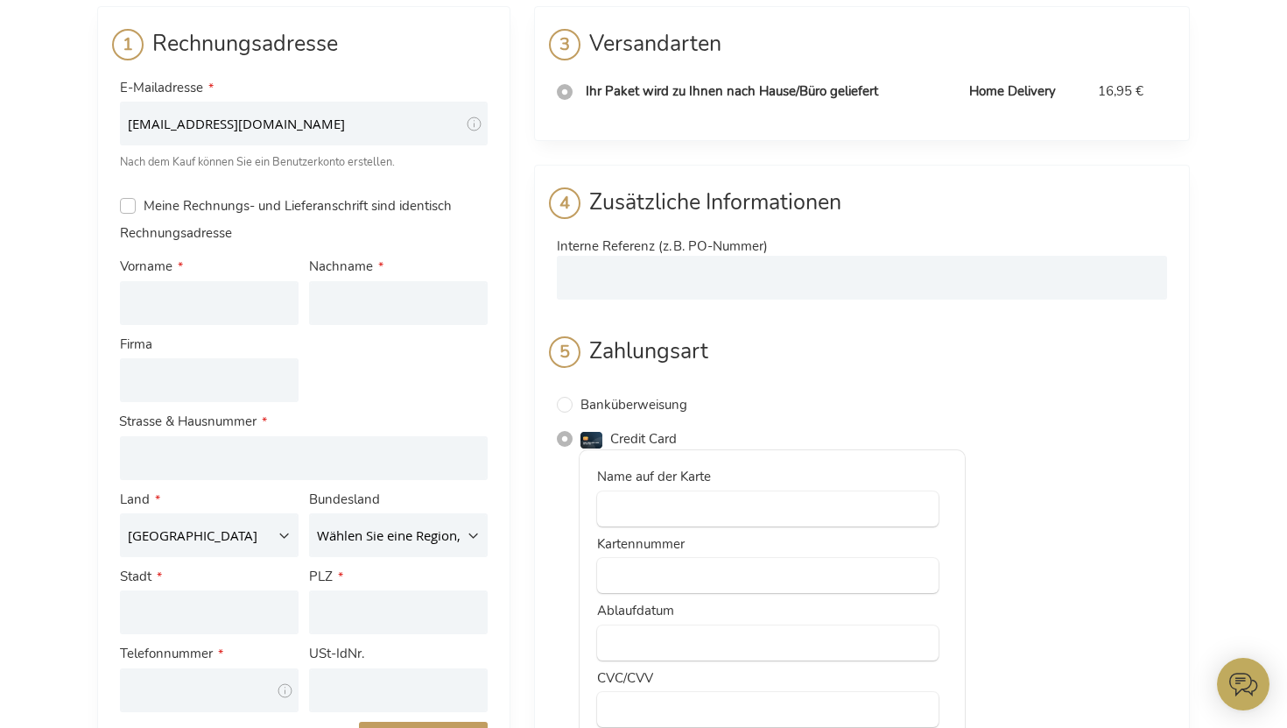
scroll to position [122, 0]
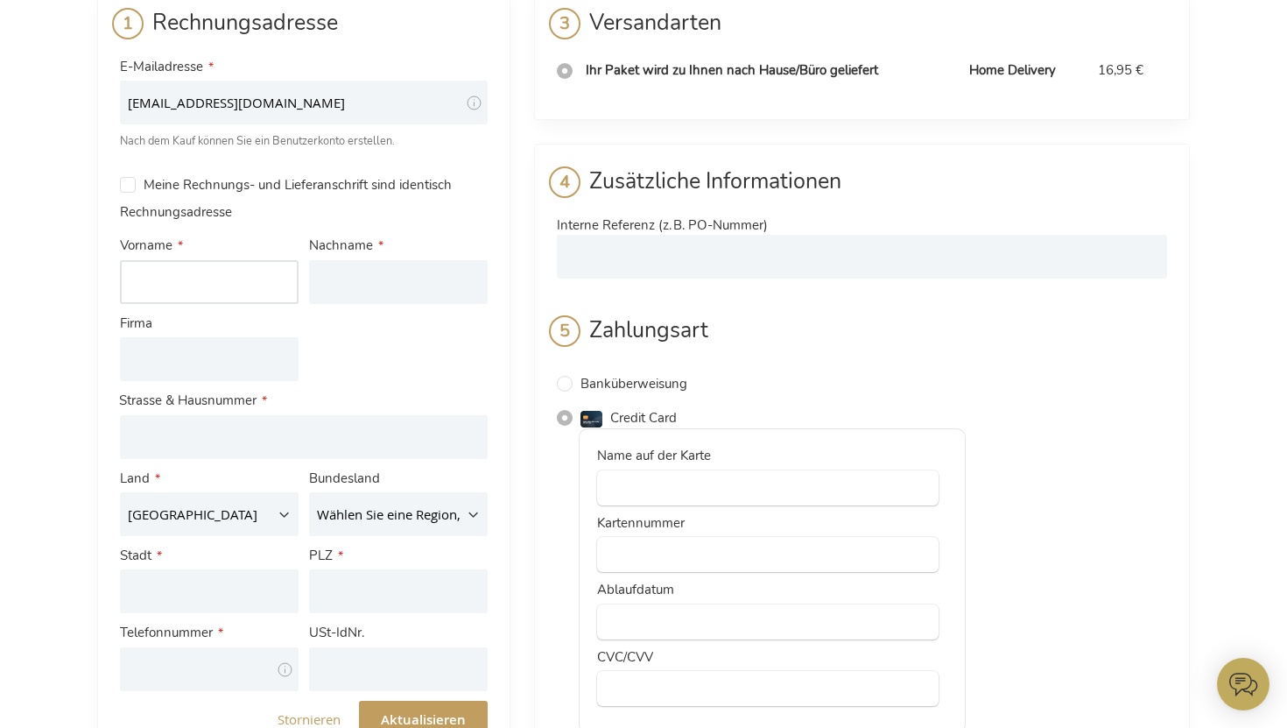
click at [145, 285] on input "Vorname" at bounding box center [209, 282] width 179 height 44
type input "Alisa"
click at [208, 315] on div "Firma" at bounding box center [209, 347] width 189 height 77
click at [399, 287] on input "Nachname" at bounding box center [398, 282] width 179 height 44
type input "Petrova"
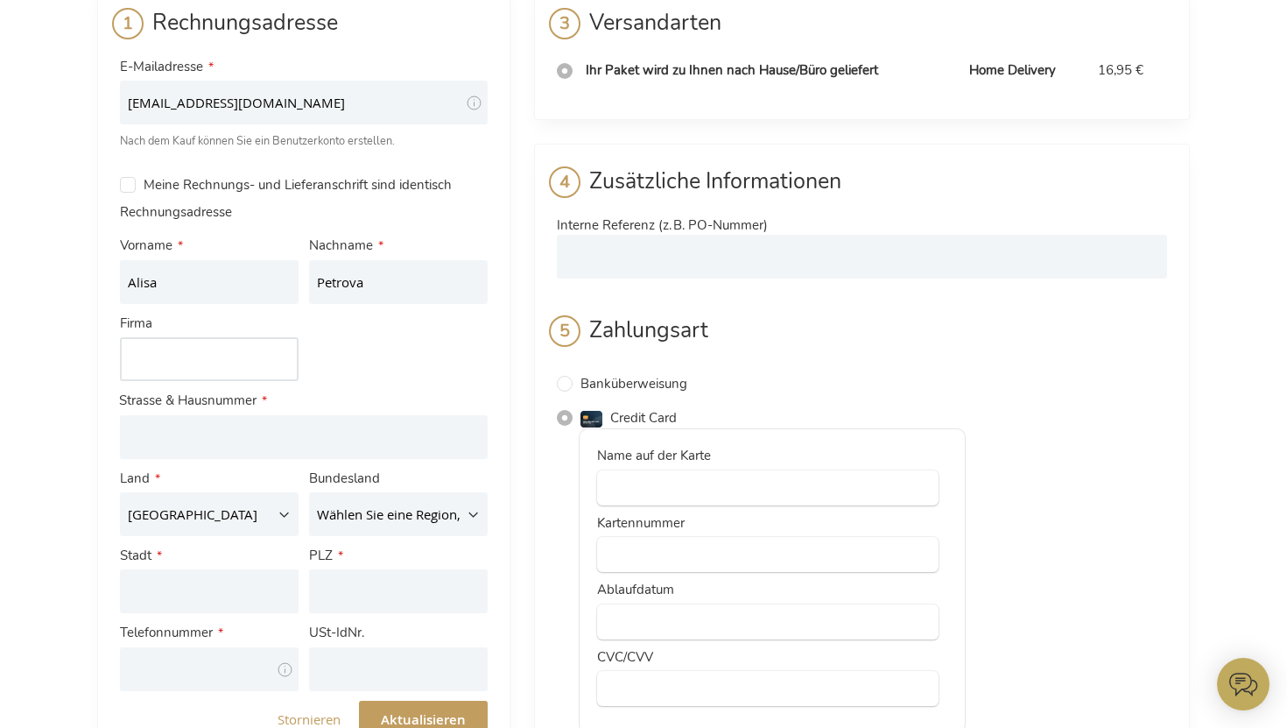
click at [155, 356] on input "Firma" at bounding box center [209, 359] width 179 height 44
type input "Pliant GmbH"
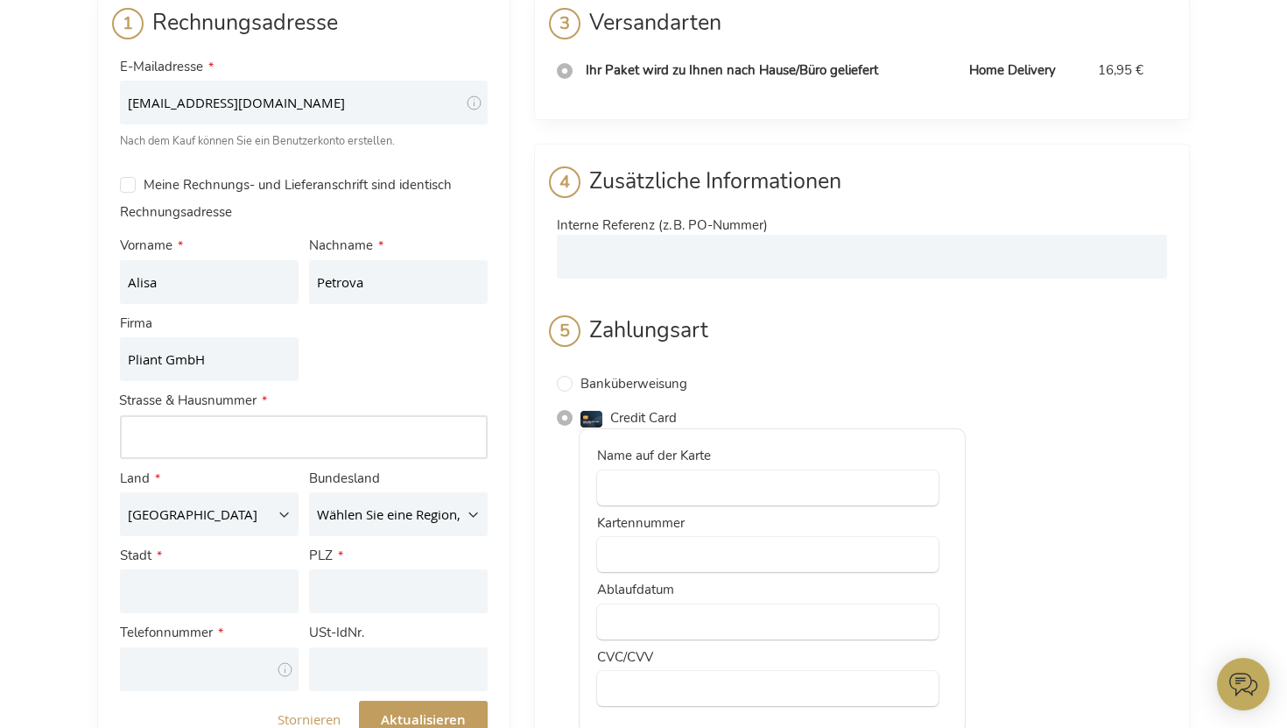
click at [207, 438] on input "Straße: Line 1" at bounding box center [304, 437] width 368 height 44
type input "Saarbrücker Str. 36"
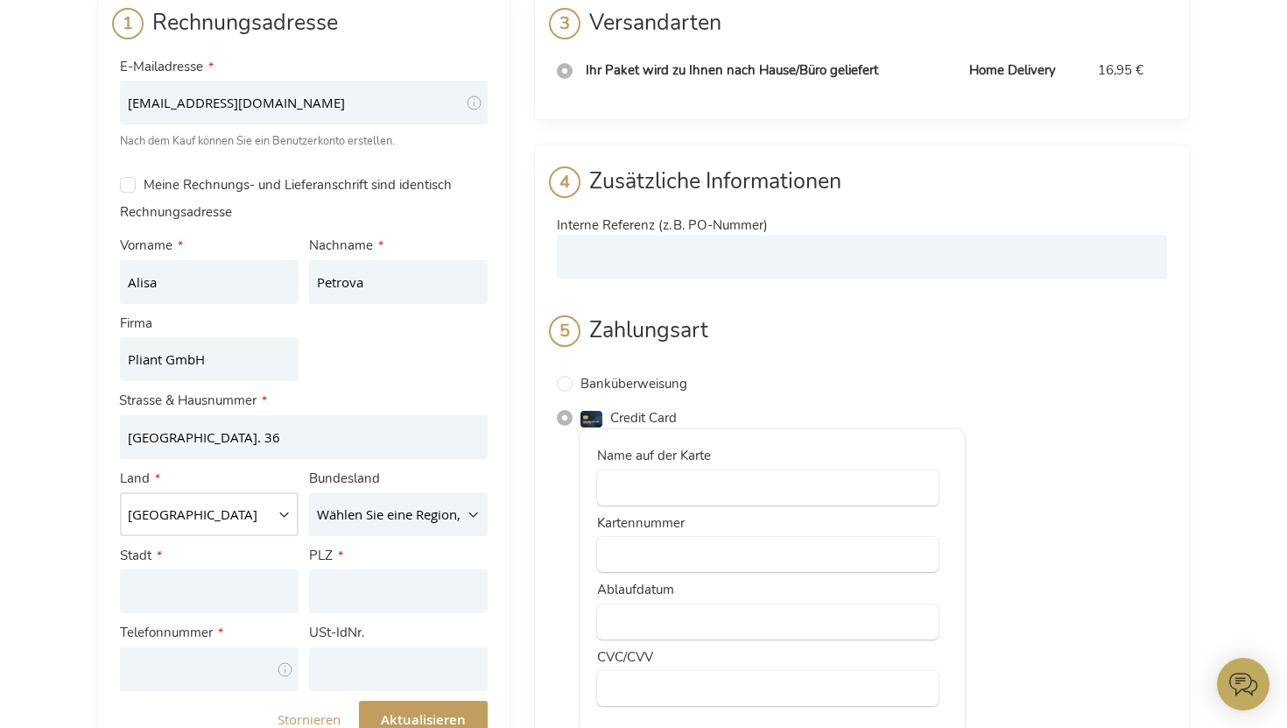
select select "DE"
type input "Berlin"
type input "10405"
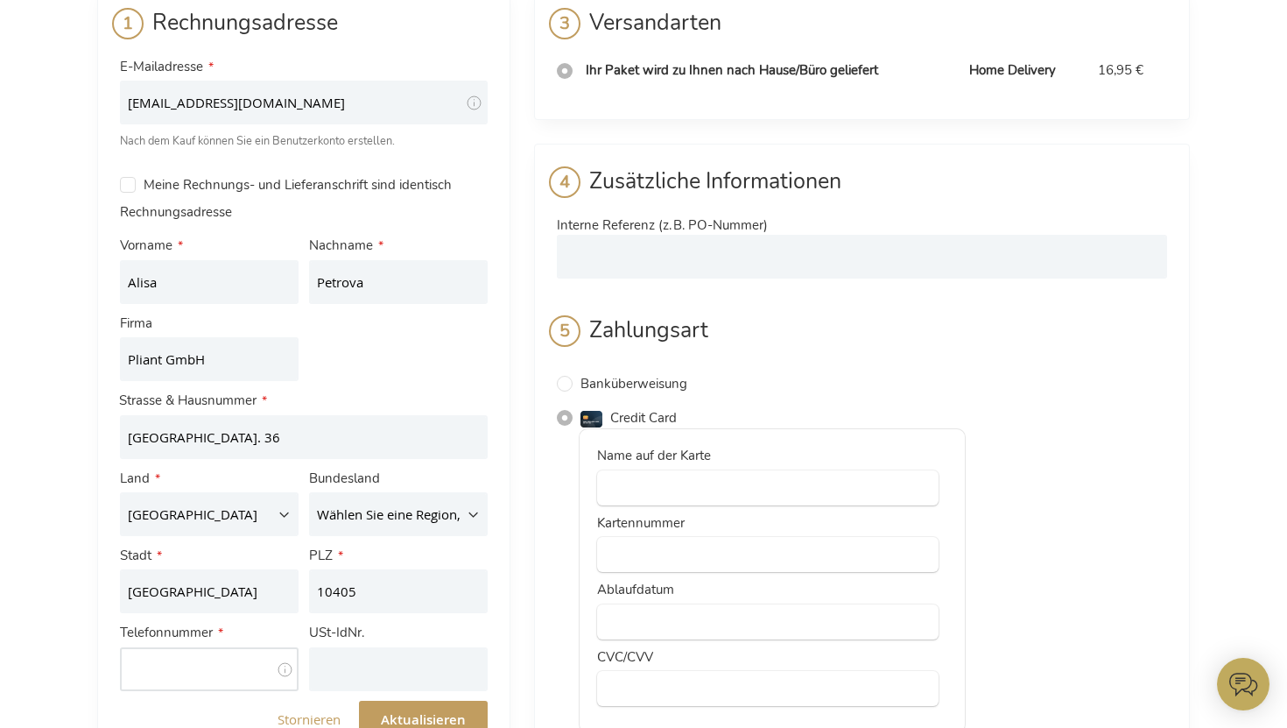
type input "01627517218"
click at [396, 512] on select "Wählen Sie eine Region, Bundesland oder Provinz. Baden-Württemberg Bayern Berli…" at bounding box center [398, 514] width 179 height 44
select select "82"
click at [309, 492] on select "Wählen Sie eine Region, Bundesland oder Provinz. Baden-Württemberg Bayern Berli…" at bounding box center [398, 514] width 179 height 44
click at [29, 506] on div "Kasse Zurück zum Laden Anmelden Schließen Anmelden E-Mailadresse Passwort Anmel…" at bounding box center [643, 740] width 1287 height 1724
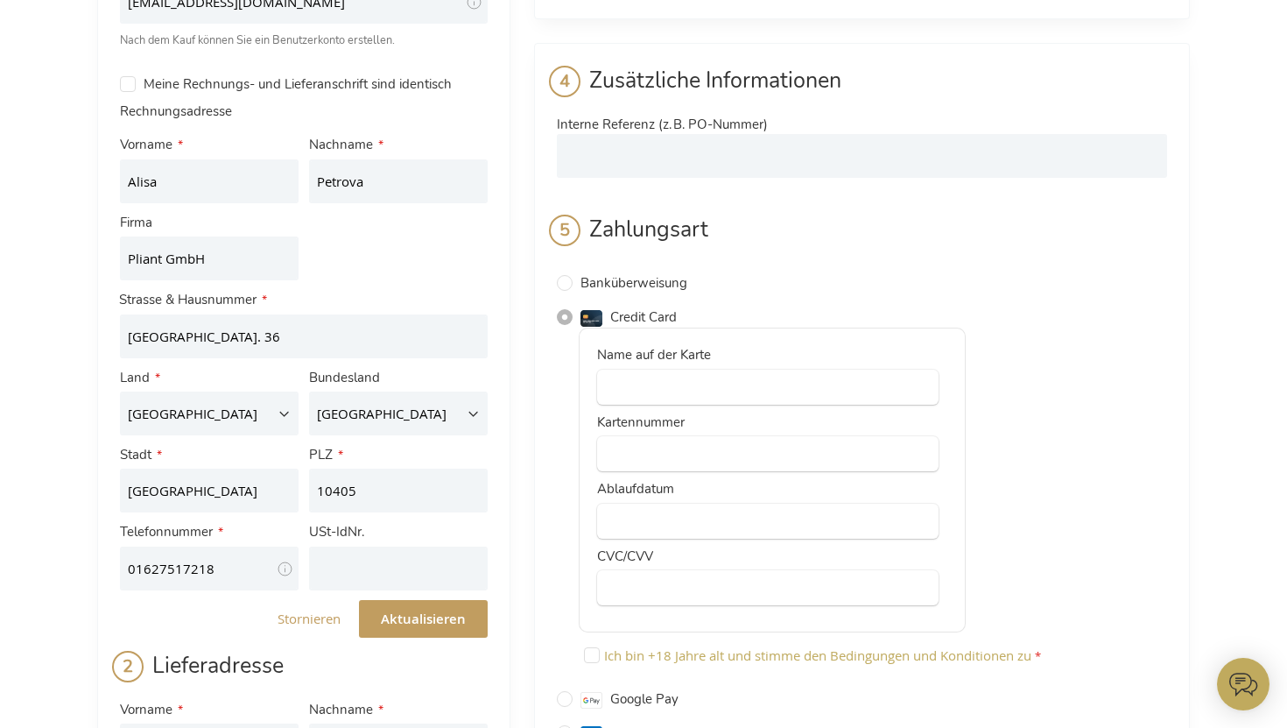
scroll to position [282, 0]
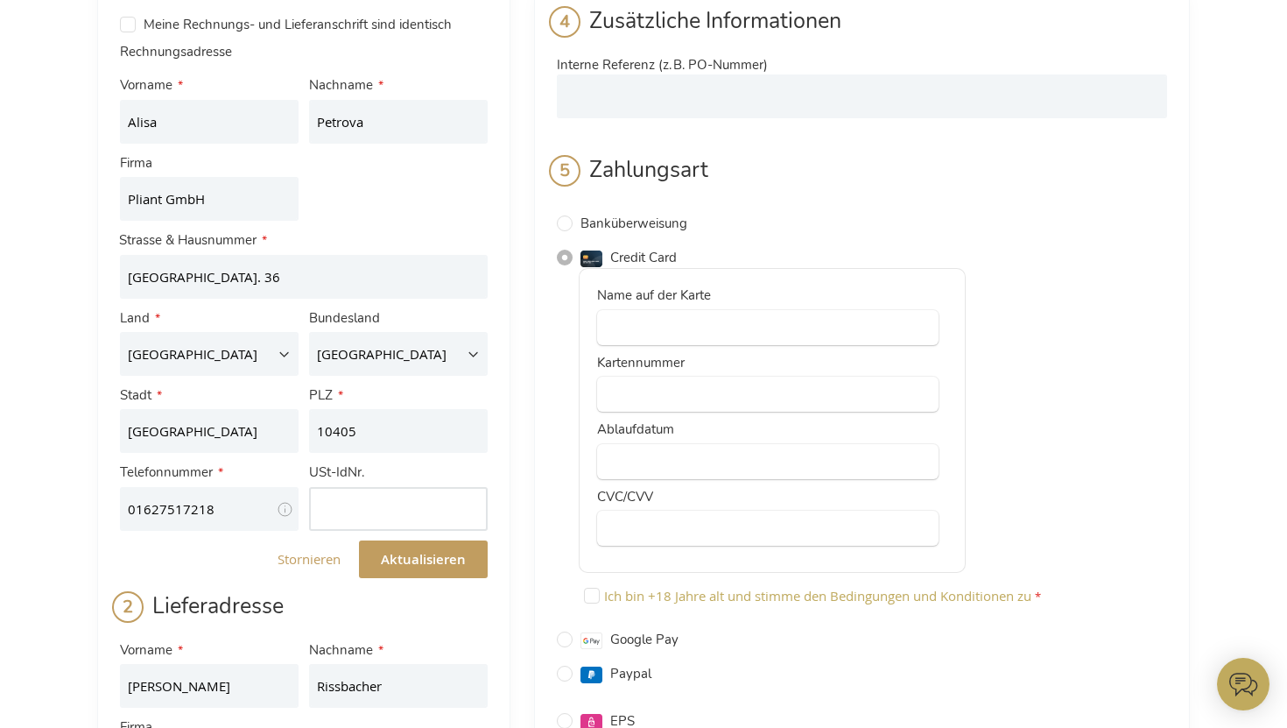
click at [341, 489] on input "USt-IdNr." at bounding box center [398, 509] width 179 height 44
drag, startPoint x: 131, startPoint y: 501, endPoint x: 117, endPoint y: 507, distance: 15.3
click at [117, 507] on div "Telefonnummer 01627517218 Tooltip Für Fragen zur Lieferung." at bounding box center [209, 496] width 189 height 77
type input "+491627517218"
click at [417, 527] on input "USt-IdNr." at bounding box center [398, 509] width 179 height 44
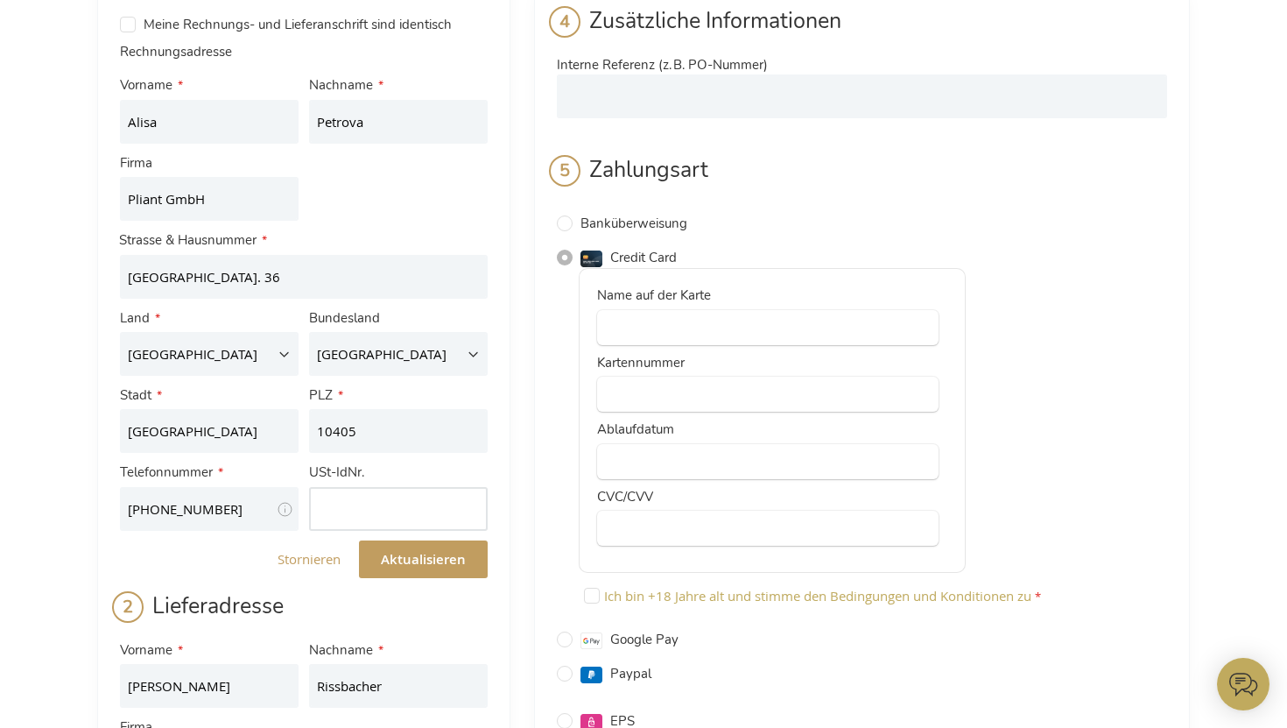
paste input "DE330969998"
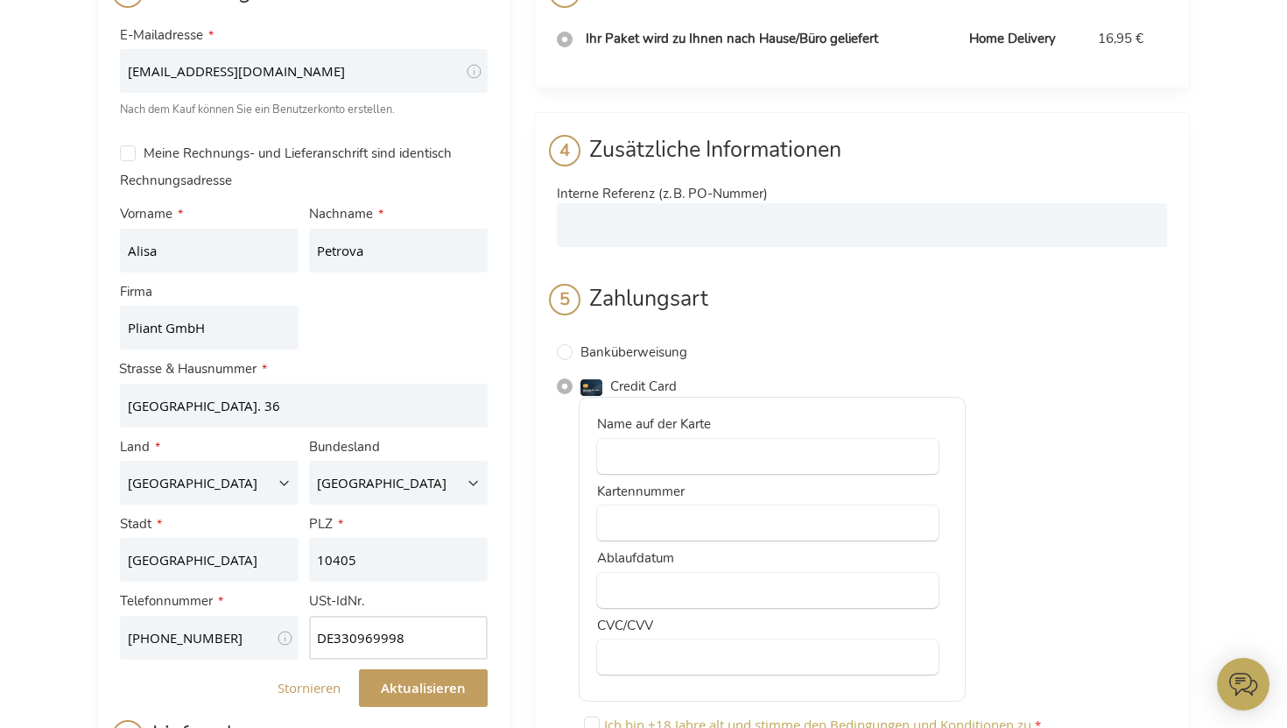
scroll to position [109, 0]
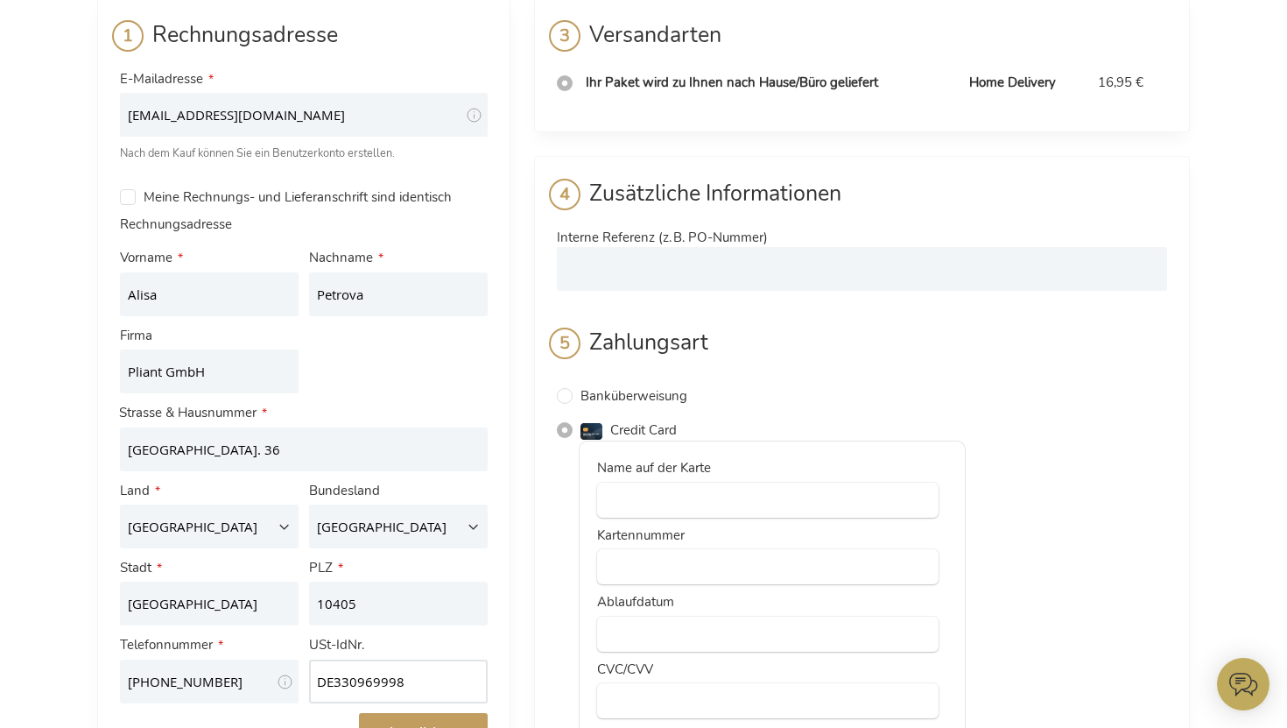
type input "DE330969998"
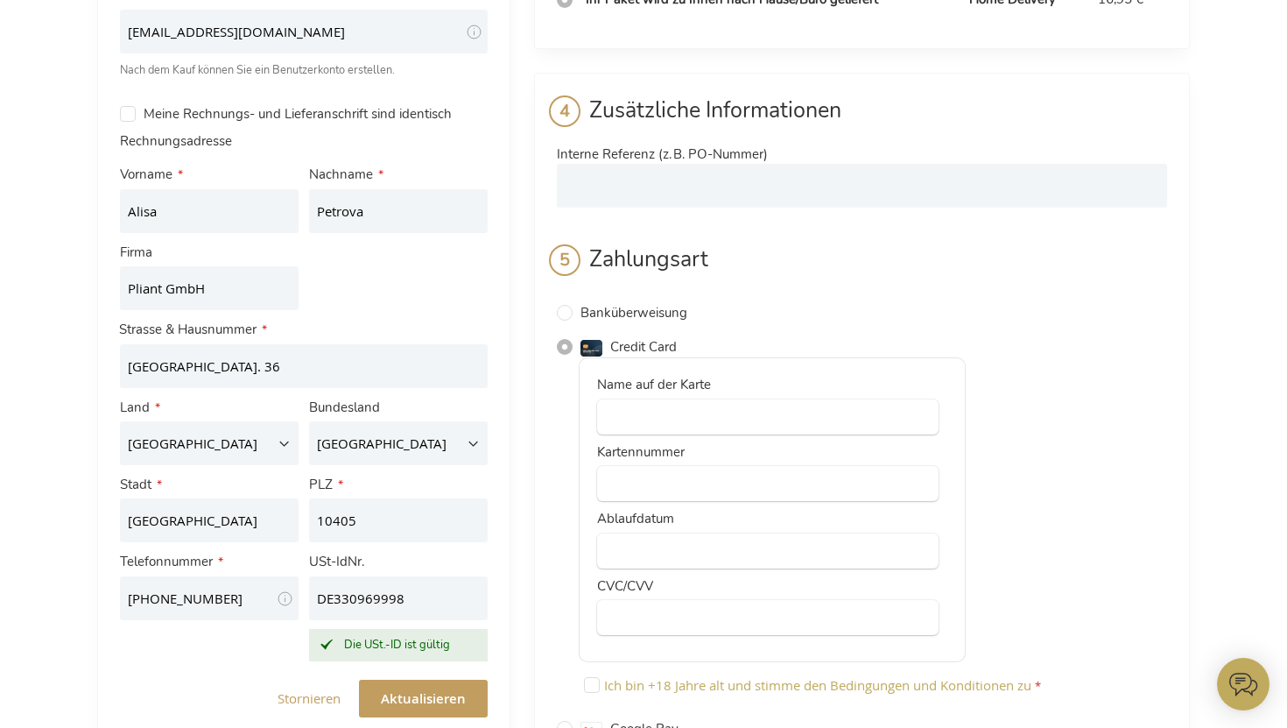
click at [0, 427] on div "Kasse Zurück zum Laden Anmelden Schließen Anmelden E-Mailadresse Passwort Anmel…" at bounding box center [643, 669] width 1287 height 1724
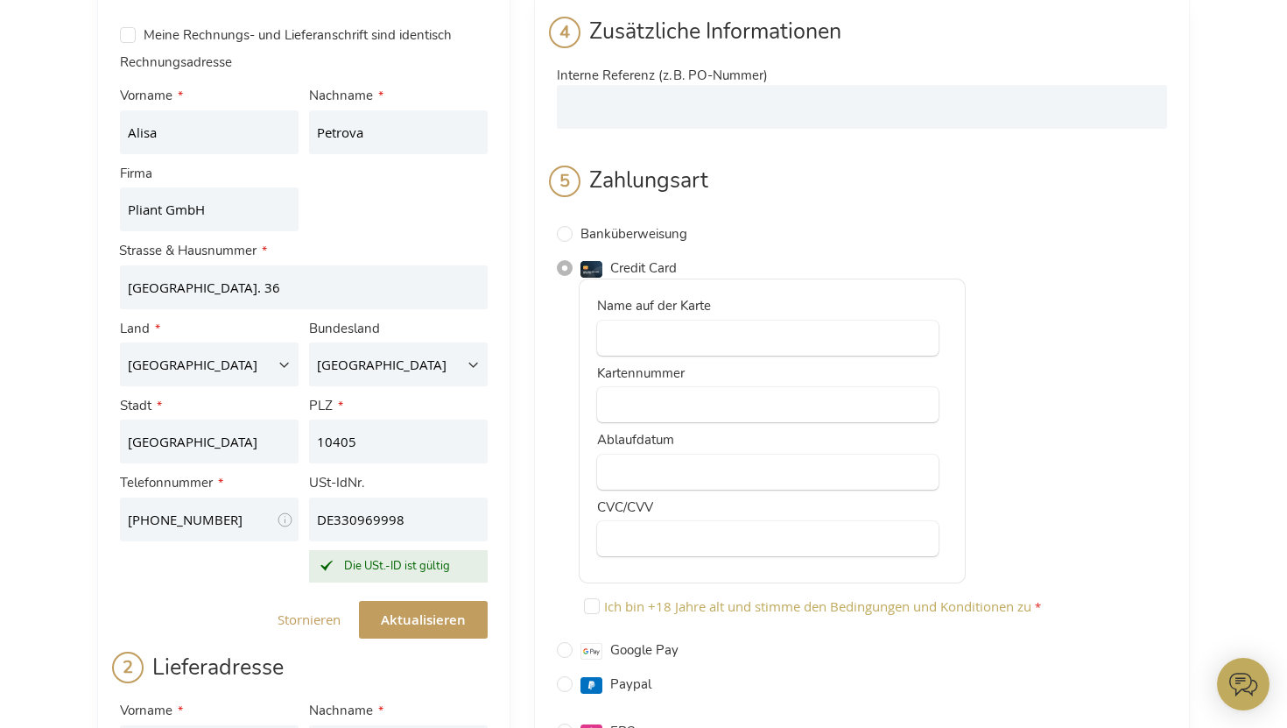
scroll to position [396, 0]
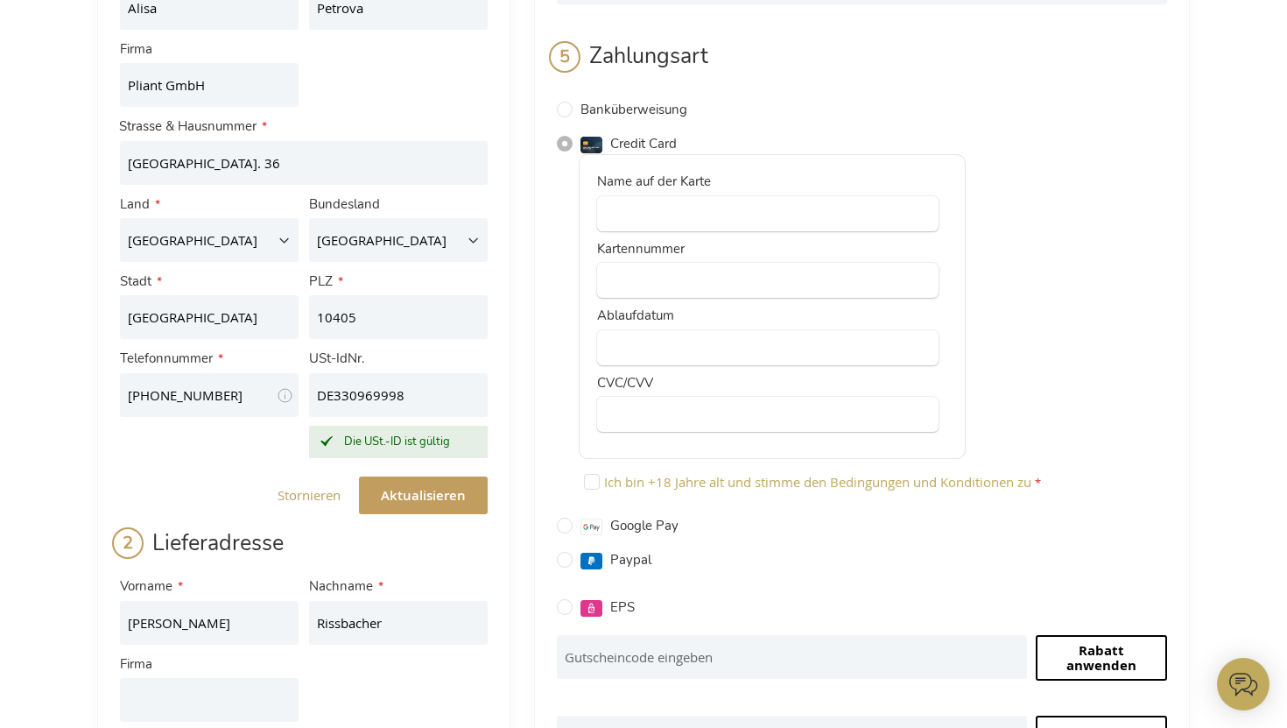
click at [412, 495] on span "Aktualisieren" at bounding box center [423, 495] width 85 height 18
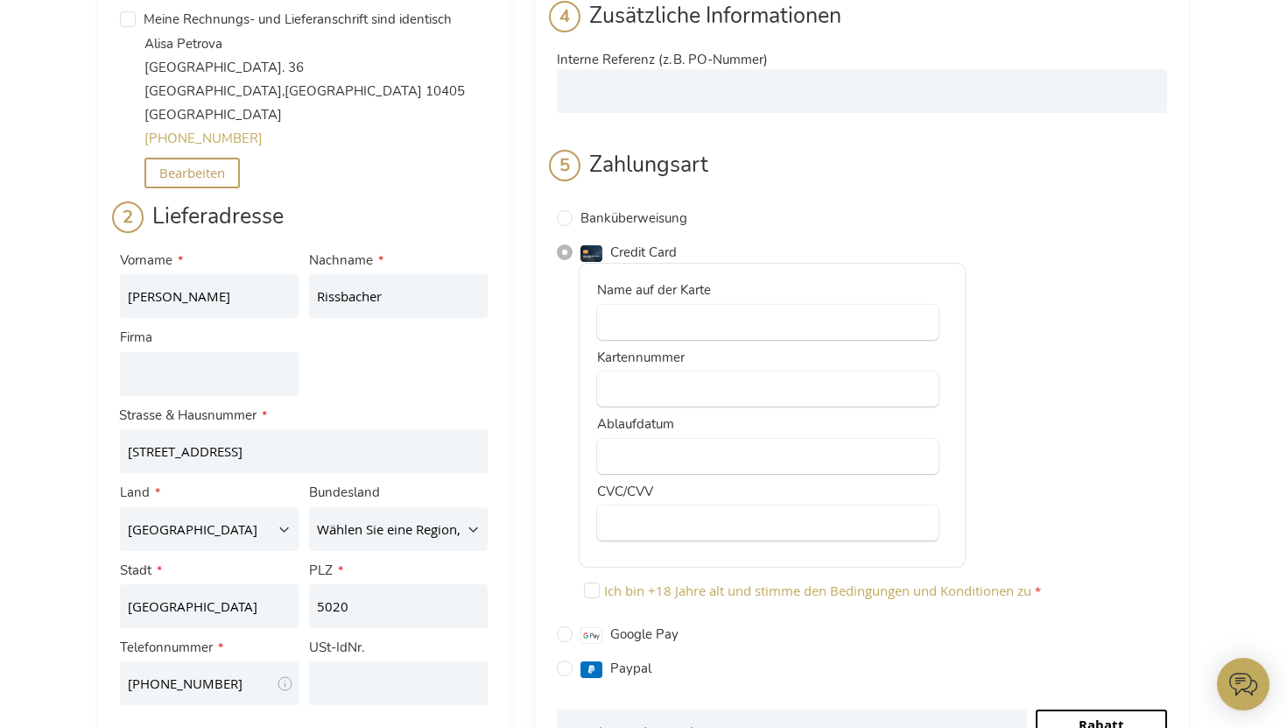
scroll to position [289, 0]
click at [180, 380] on input "Firma" at bounding box center [209, 372] width 179 height 44
click at [198, 374] on input "Firma" at bounding box center [209, 372] width 179 height 44
paste input "RMC Service GmbH"
type input "RMC Service GmbH"
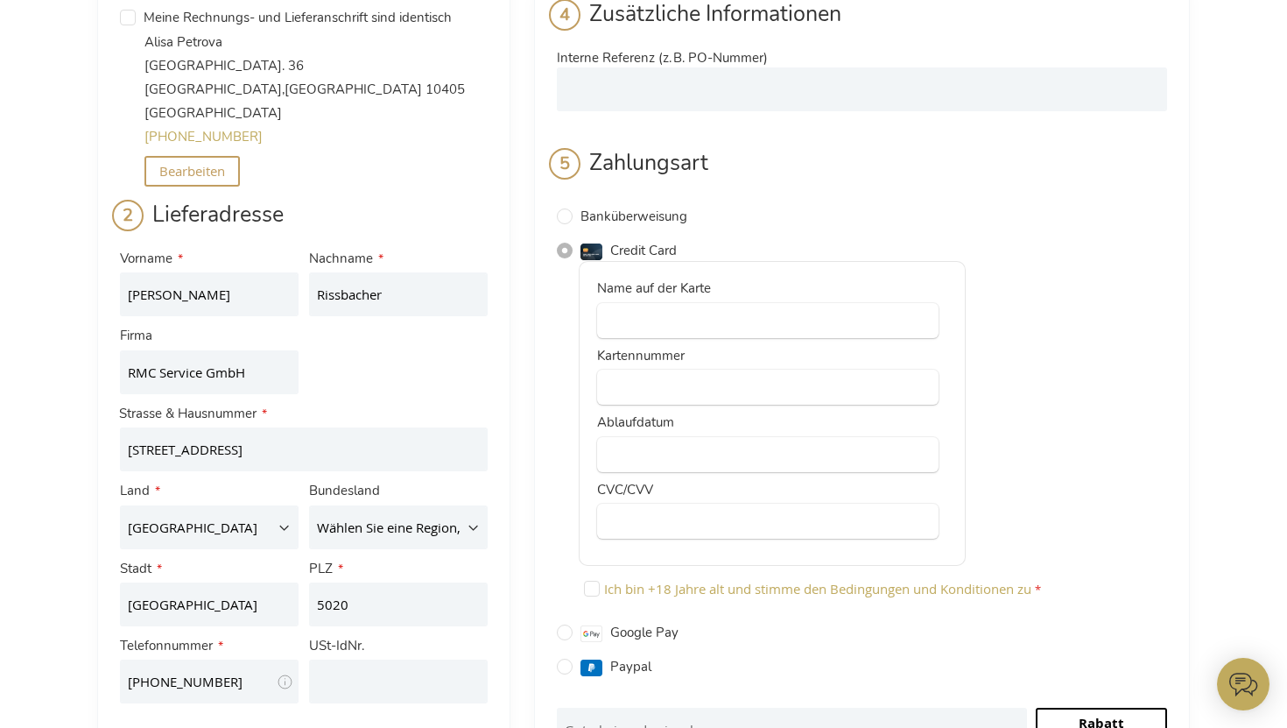
click at [0, 360] on div "Kasse Zurück zum Laden Anmelden Schließen Anmelden E-Mailadresse Passwort Anmel…" at bounding box center [643, 556] width 1287 height 1690
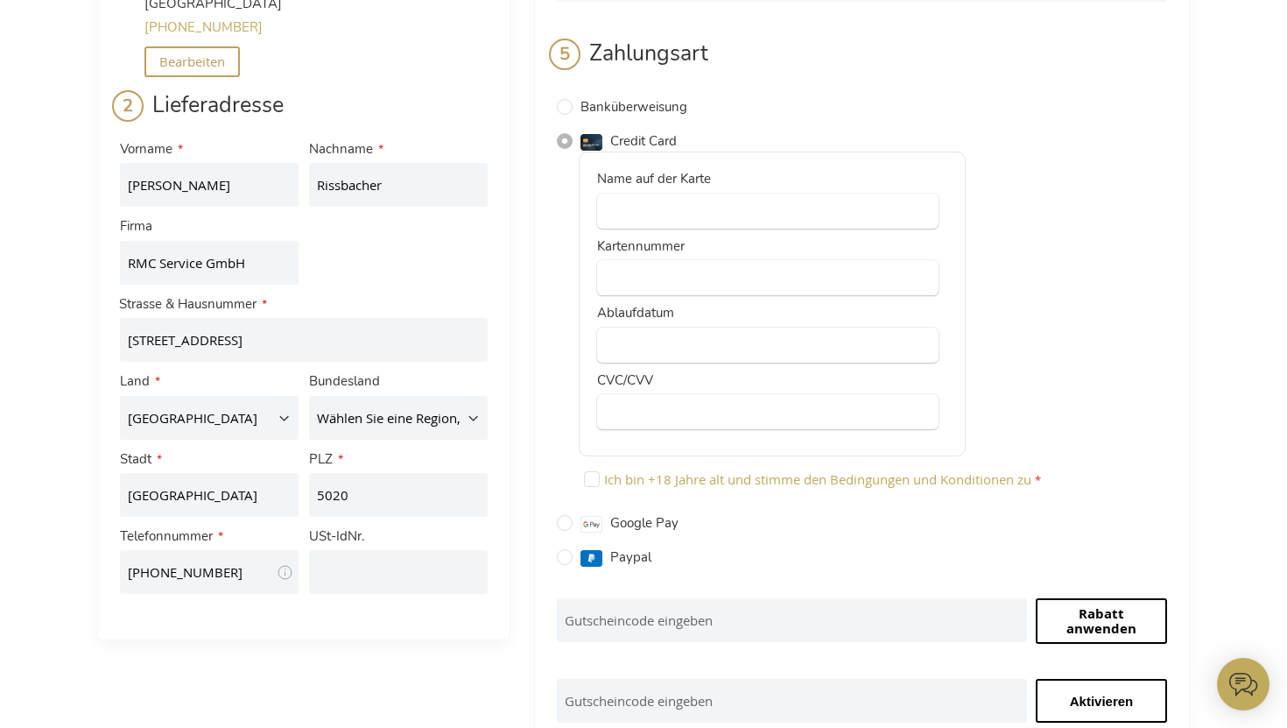
scroll to position [396, 0]
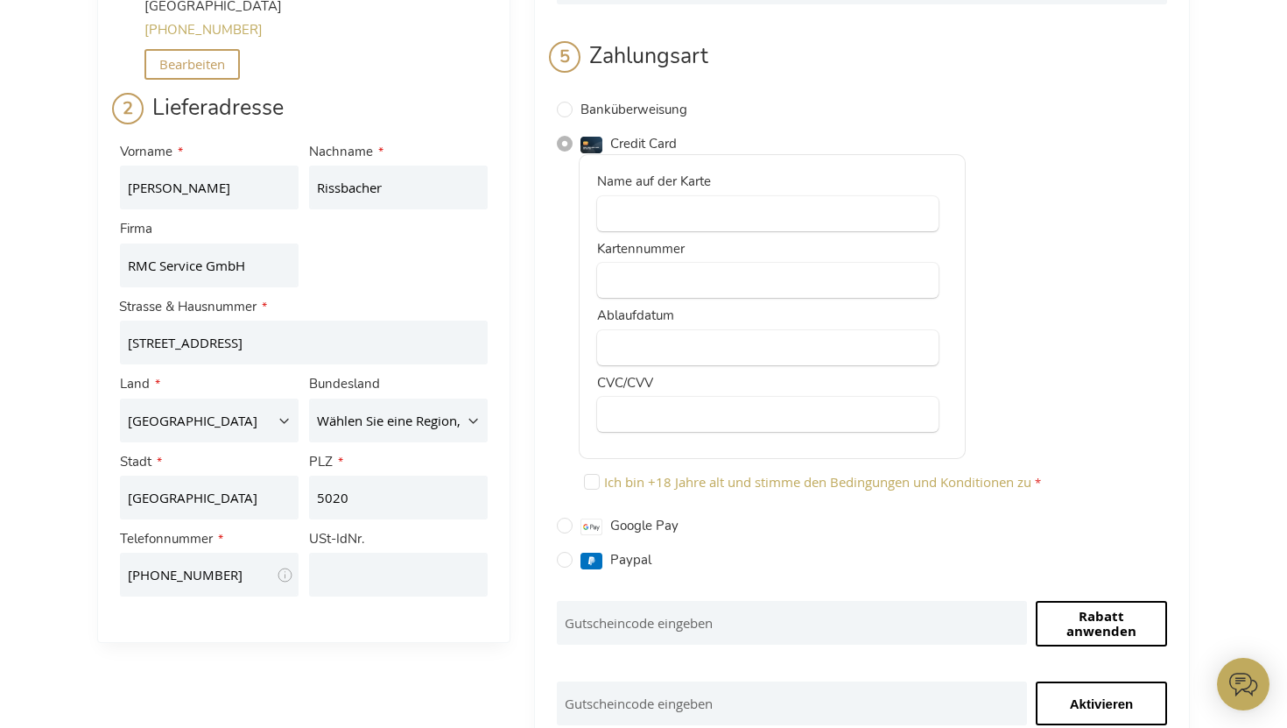
click at [749, 198] on div at bounding box center [767, 213] width 341 height 35
click at [724, 367] on div "Name auf der Karte Kartennummer Ablaufdatum CVC/CVV" at bounding box center [772, 306] width 387 height 305
click at [725, 337] on div at bounding box center [767, 347] width 341 height 35
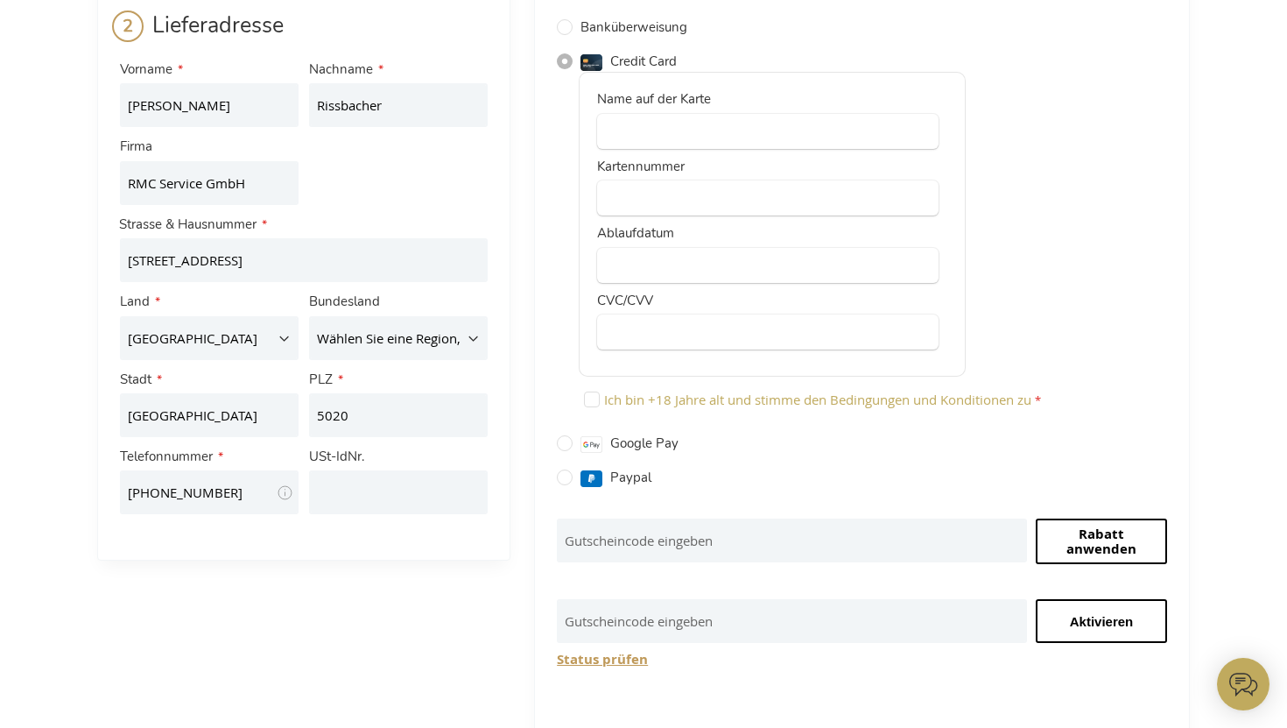
scroll to position [480, 0]
click at [635, 395] on span "Ich bin +18 Jahre alt und stimme den Bedingungen und Konditionen zu" at bounding box center [817, 398] width 427 height 18
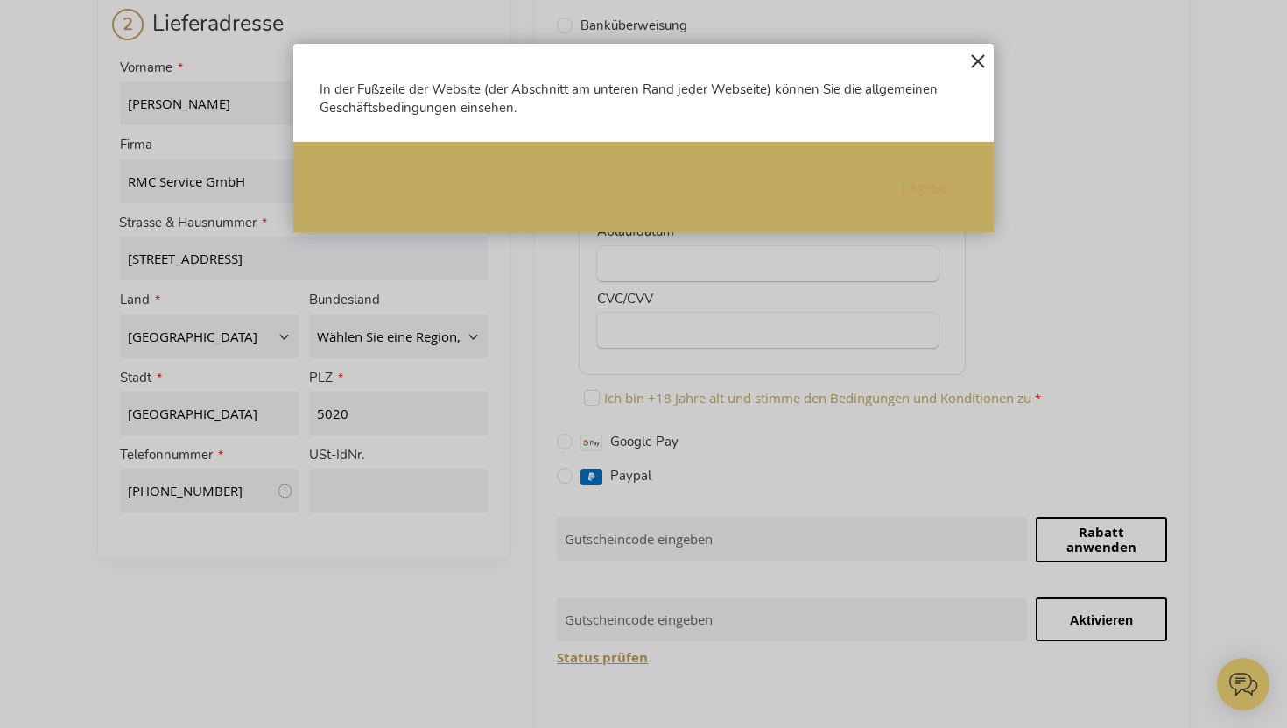
click at [912, 193] on span "I Agree" at bounding box center [923, 187] width 45 height 18
checkbox input "true"
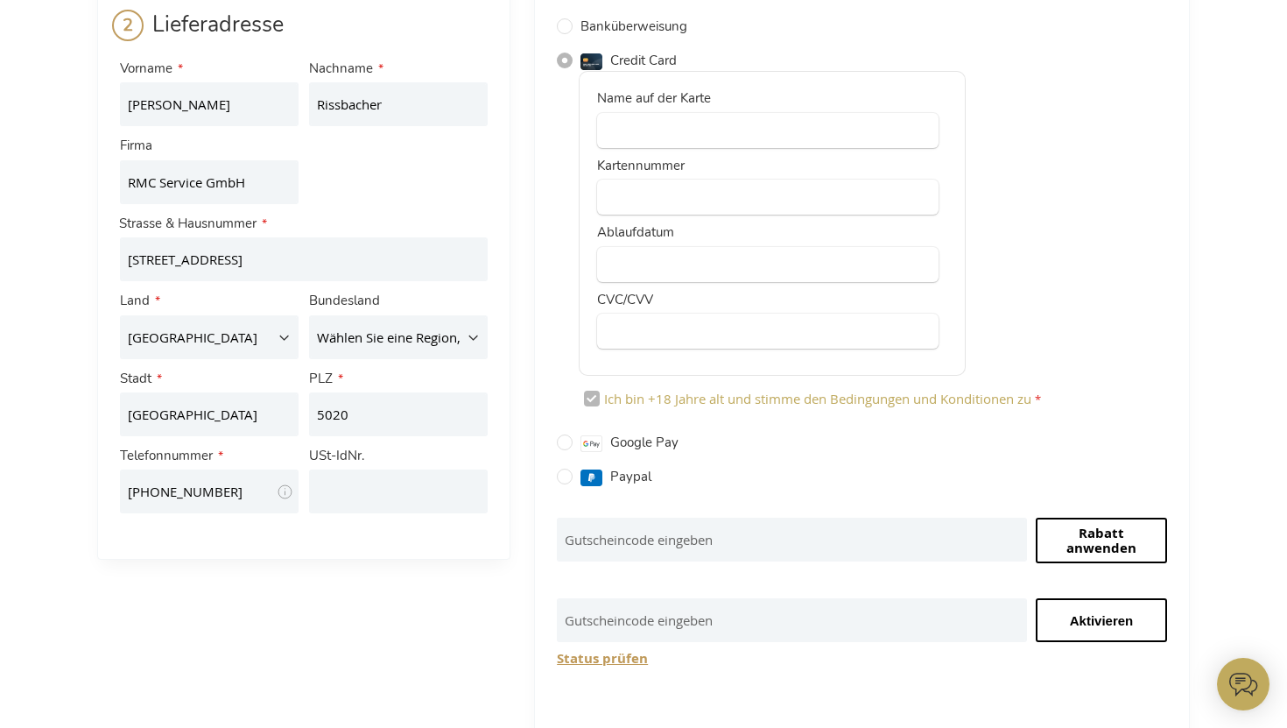
scroll to position [478, 0]
click at [60, 291] on div "Kasse Zurück zum Laden Anmelden Schließen Anmelden E-Mailadresse Passwort Anmel…" at bounding box center [643, 367] width 1287 height 1690
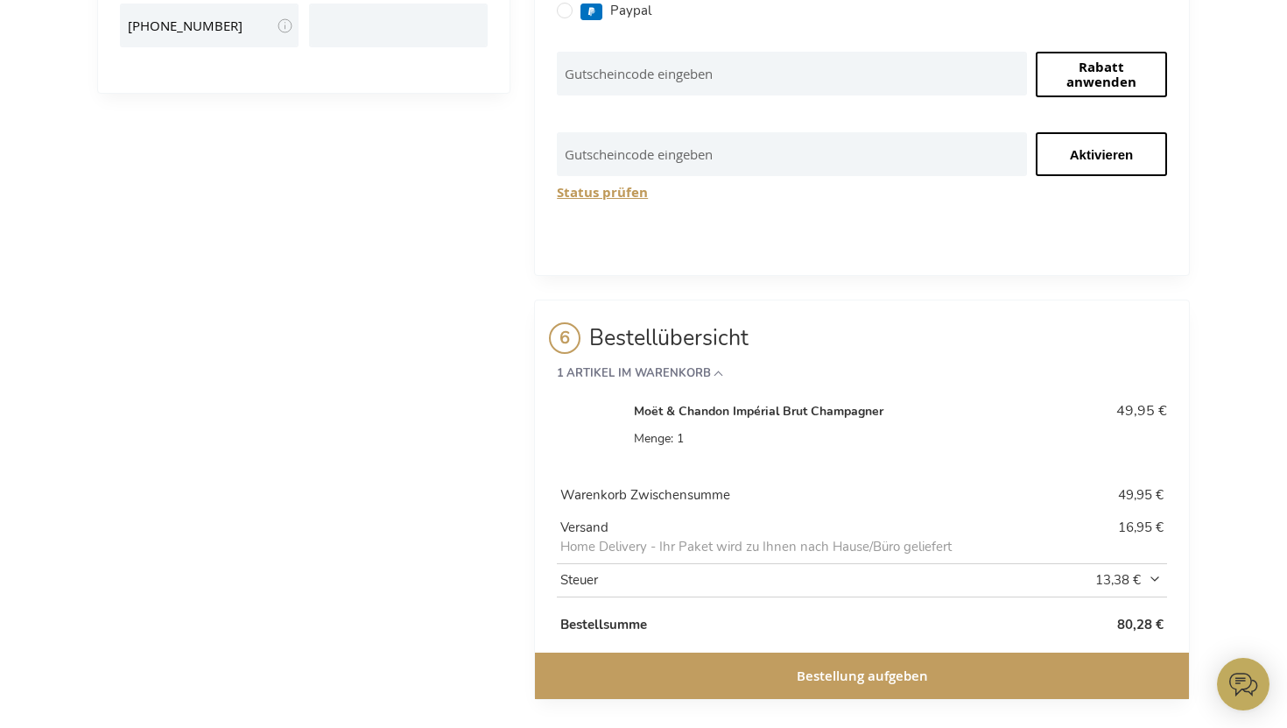
scroll to position [953, 0]
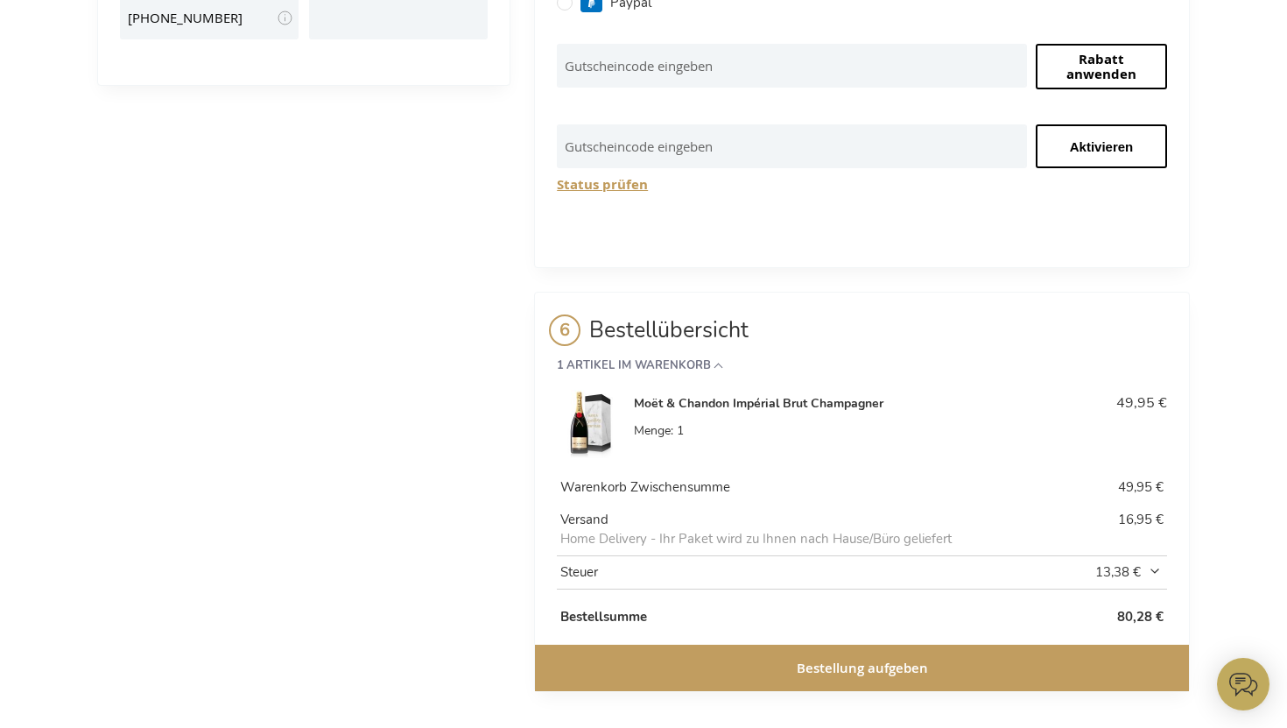
click at [840, 679] on button "Bestellung aufgeben" at bounding box center [862, 667] width 654 height 46
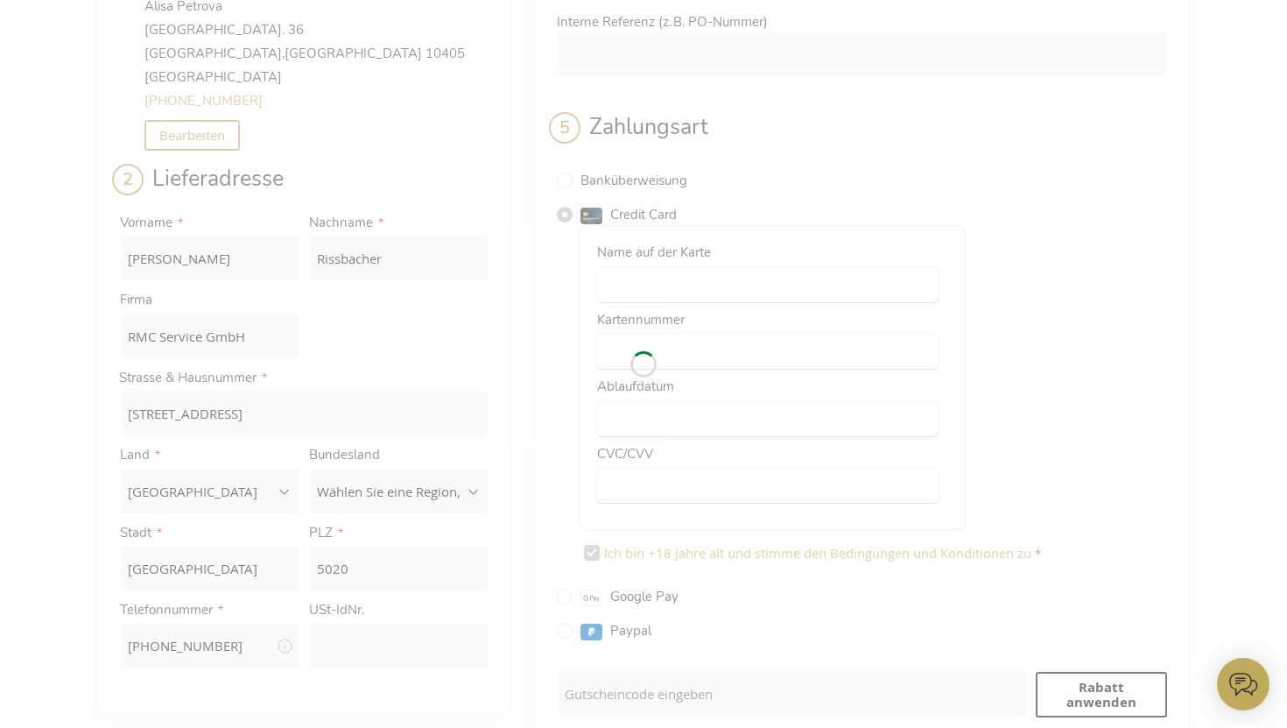
scroll to position [296, 0]
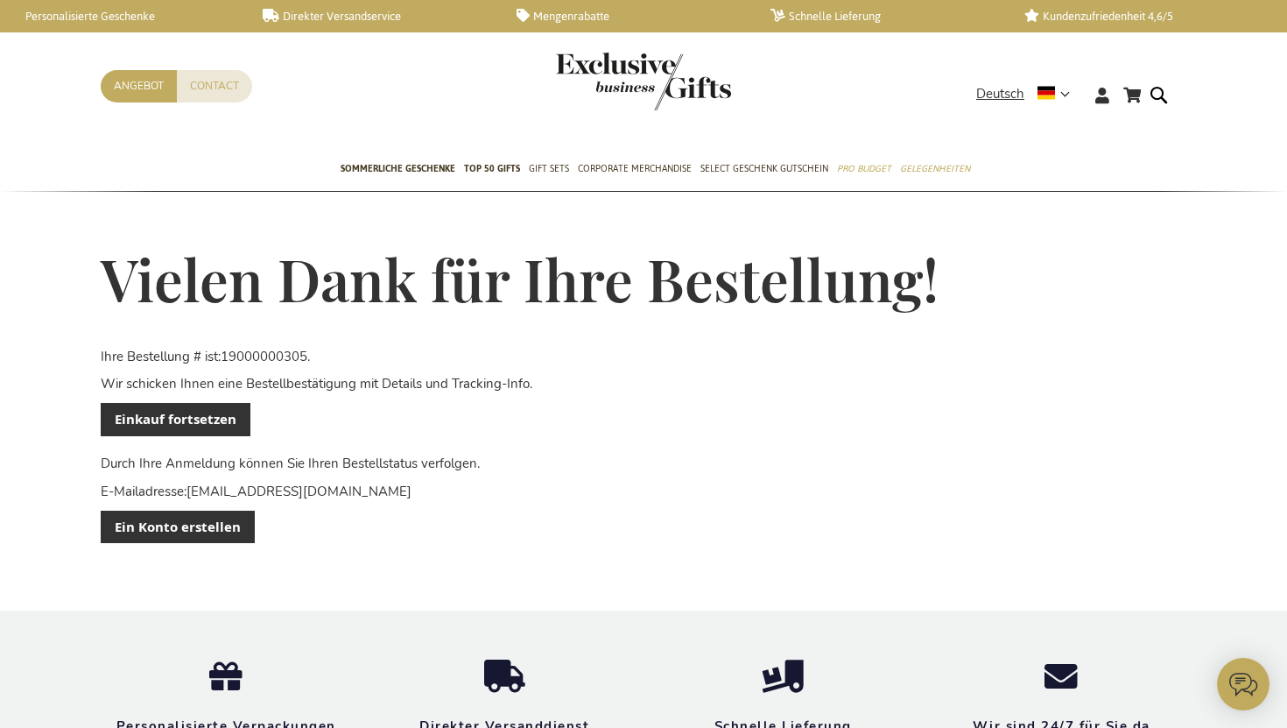
click at [832, 492] on p "E-Mailadresse : alisa.petrova@getpliant.com" at bounding box center [644, 491] width 1086 height 18
